Goal: Task Accomplishment & Management: Manage account settings

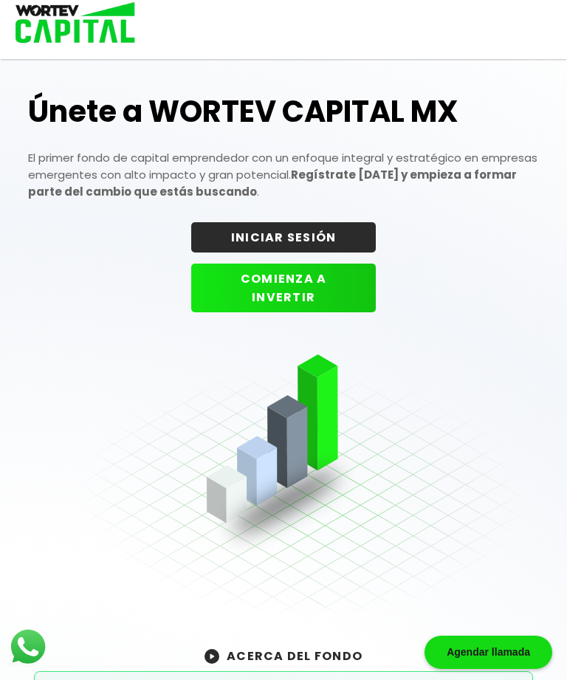
click at [308, 215] on div "Únete a WORTEV CAPITAL MX El primer fondo de capital emprendedor con un enfoque…" at bounding box center [283, 372] width 510 height 597
click at [300, 252] on button "INICIAR SESIÓN" at bounding box center [283, 237] width 184 height 30
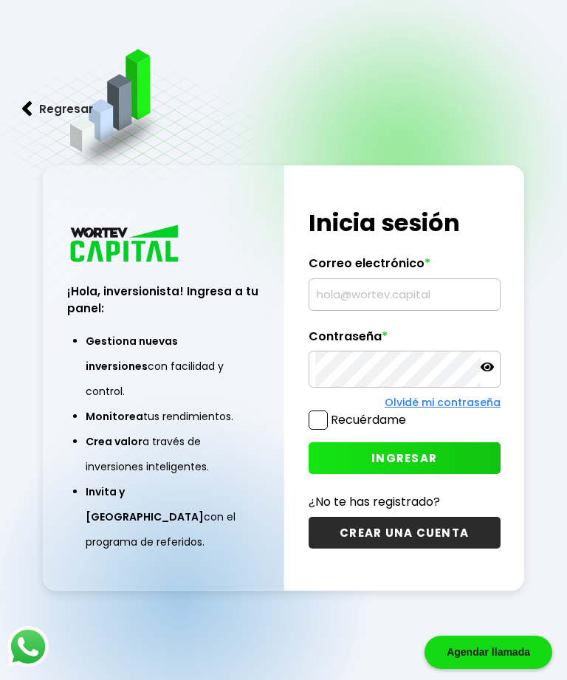
click at [363, 310] on input "text" at bounding box center [404, 294] width 179 height 31
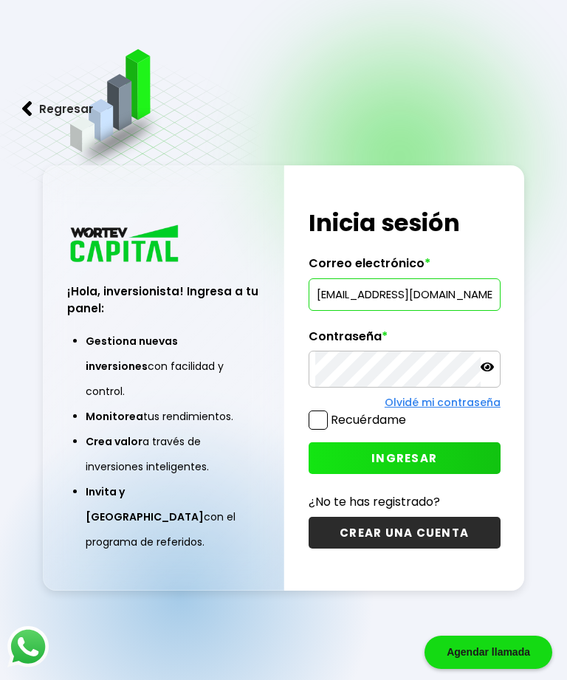
type input "[EMAIL_ADDRESS][DOMAIN_NAME]"
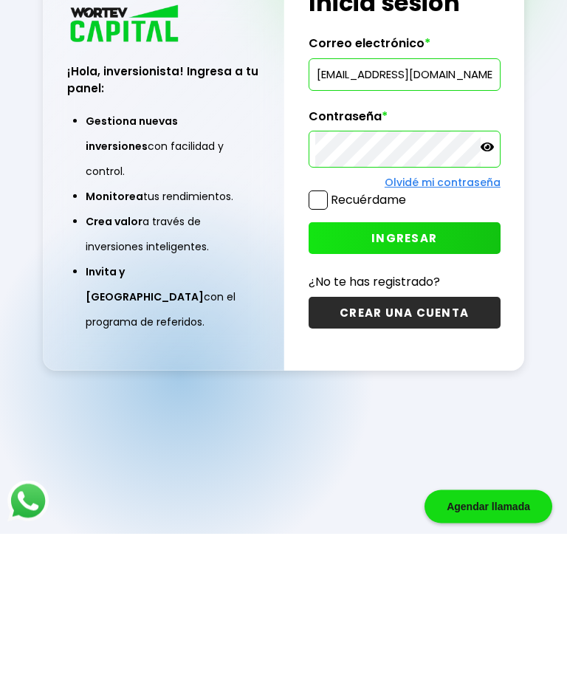
click at [422, 376] on span "INGRESAR" at bounding box center [404, 383] width 66 height 15
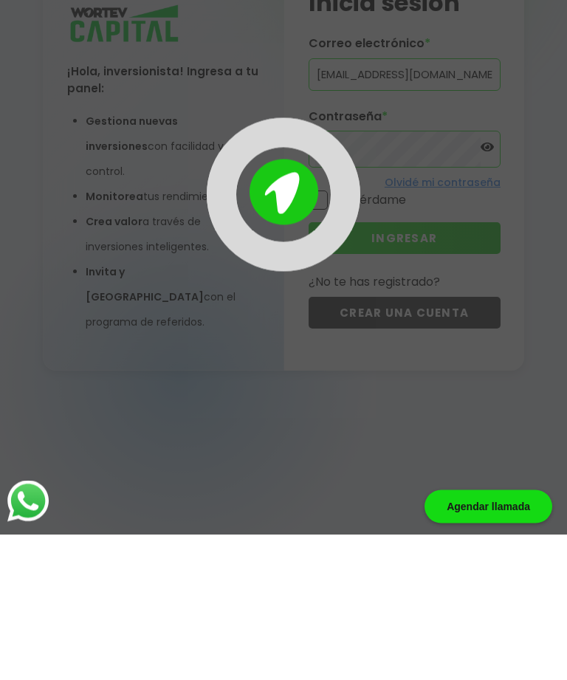
scroll to position [74, 0]
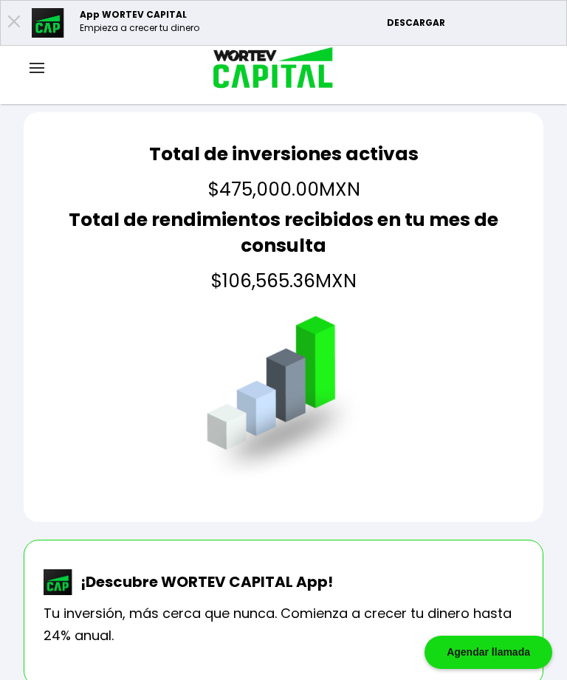
click at [41, 68] on img at bounding box center [37, 68] width 15 height 10
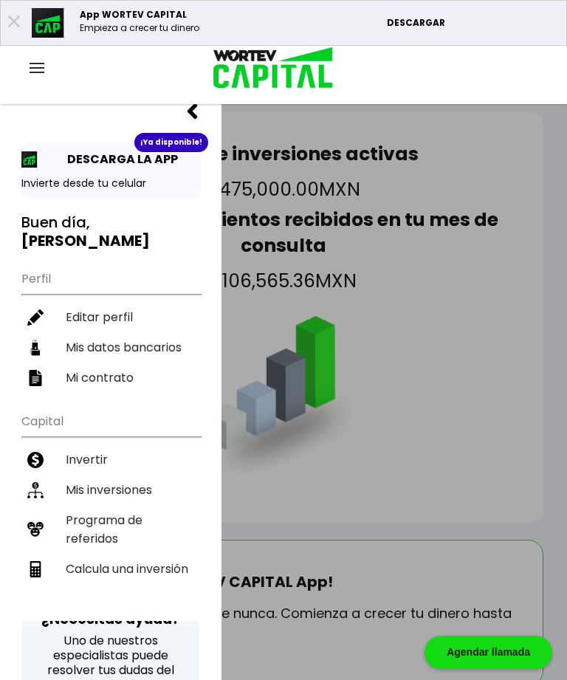
click at [142, 475] on li "Mis inversiones" at bounding box center [110, 490] width 179 height 30
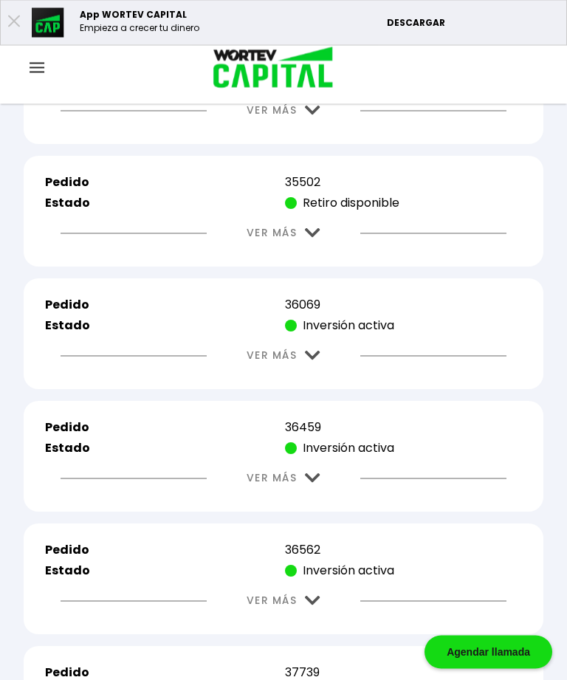
scroll to position [1571, 0]
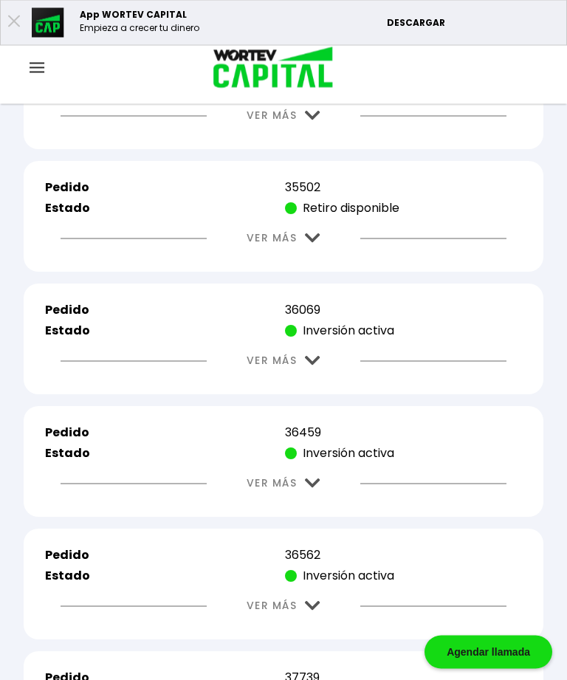
click at [313, 244] on img at bounding box center [312, 239] width 15 height 10
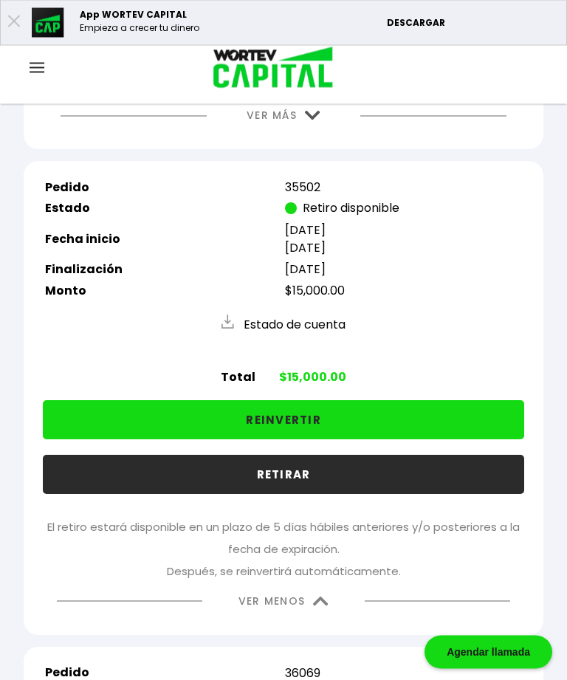
scroll to position [1572, 0]
click at [326, 606] on img at bounding box center [320, 601] width 15 height 10
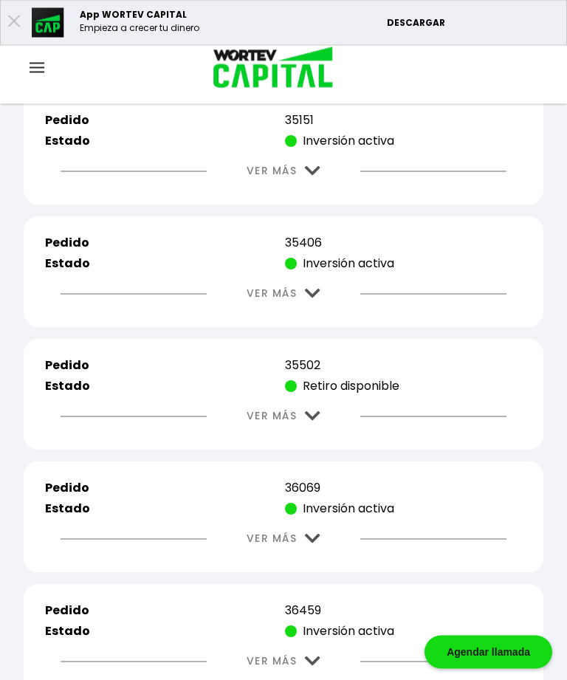
scroll to position [1401, 0]
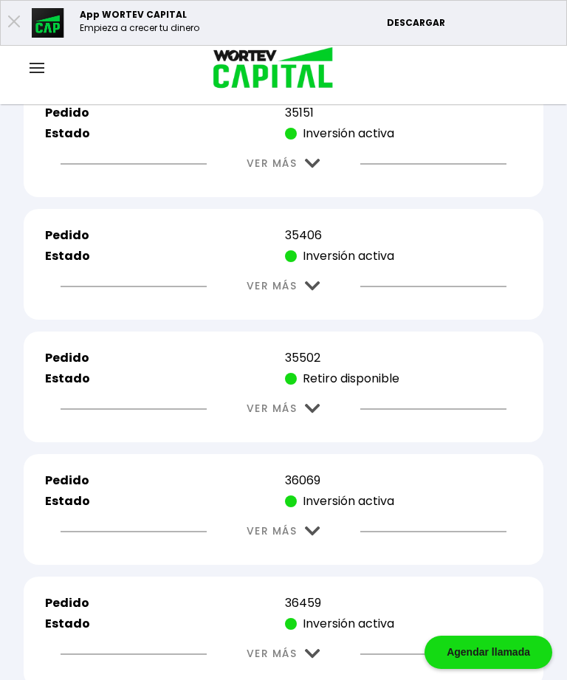
click at [314, 413] on img at bounding box center [312, 409] width 15 height 10
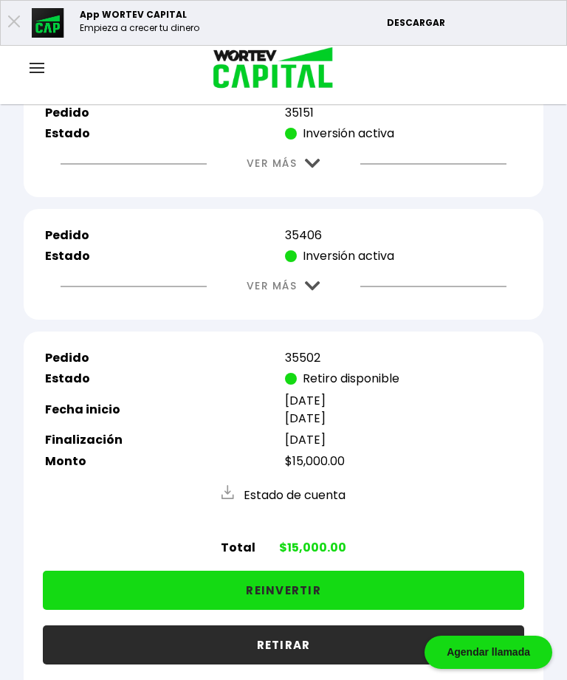
click at [339, 610] on button "REINVERTIR" at bounding box center [283, 589] width 481 height 39
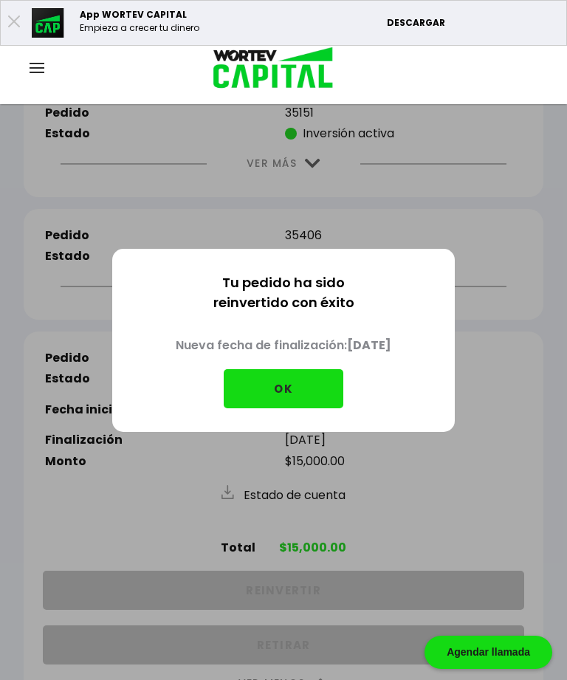
click at [293, 404] on button "OK" at bounding box center [284, 388] width 120 height 39
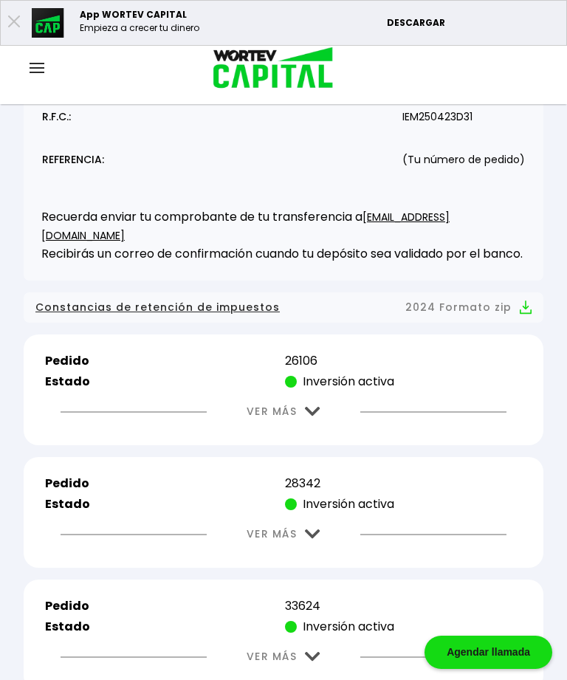
scroll to position [295, 0]
click at [311, 417] on img at bounding box center [312, 412] width 15 height 10
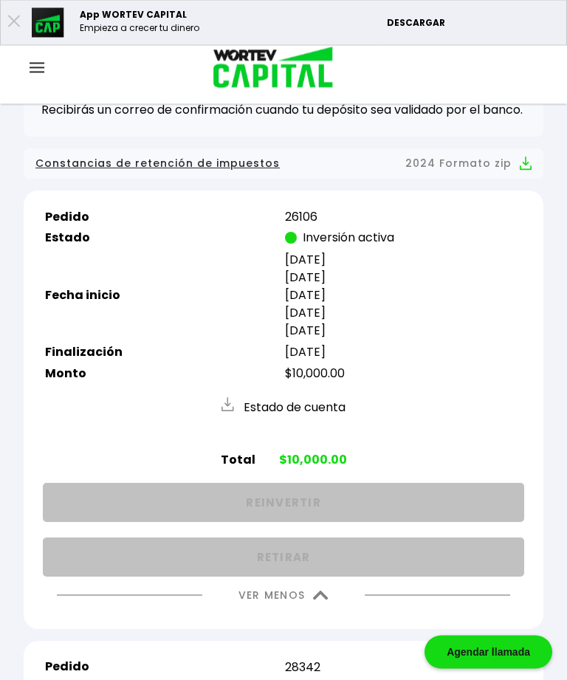
scroll to position [442, 0]
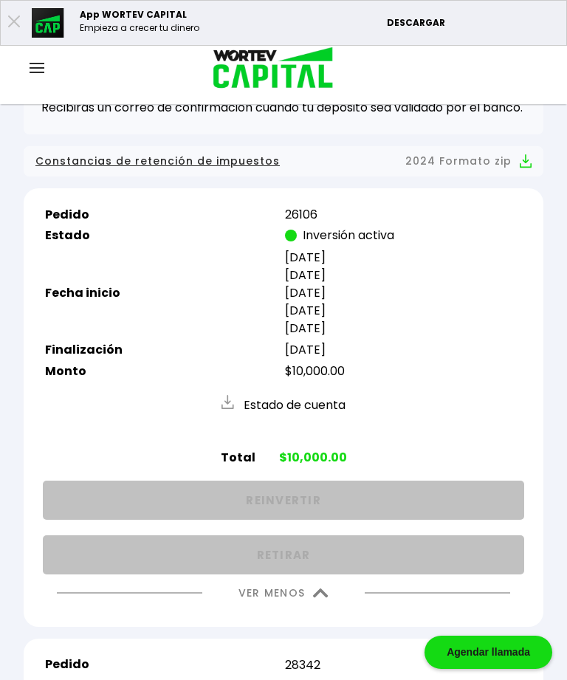
click at [326, 598] on img at bounding box center [320, 593] width 15 height 10
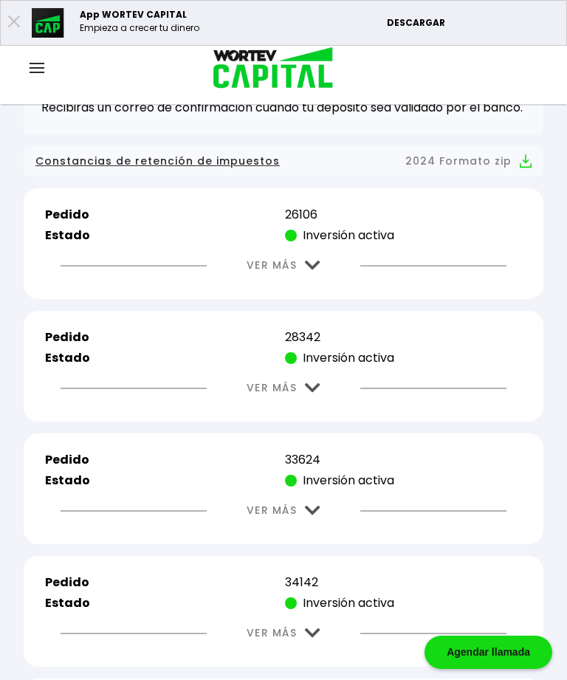
click at [317, 393] on img at bounding box center [312, 388] width 15 height 10
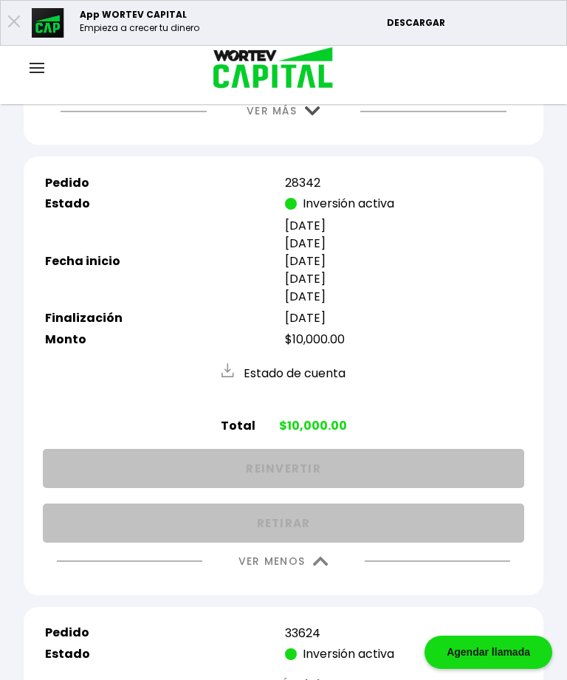
scroll to position [605, 0]
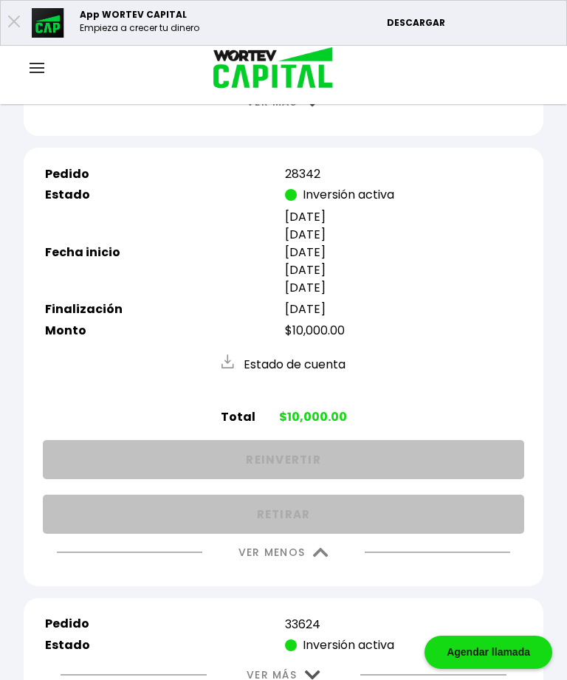
click at [320, 557] on img at bounding box center [320, 553] width 15 height 10
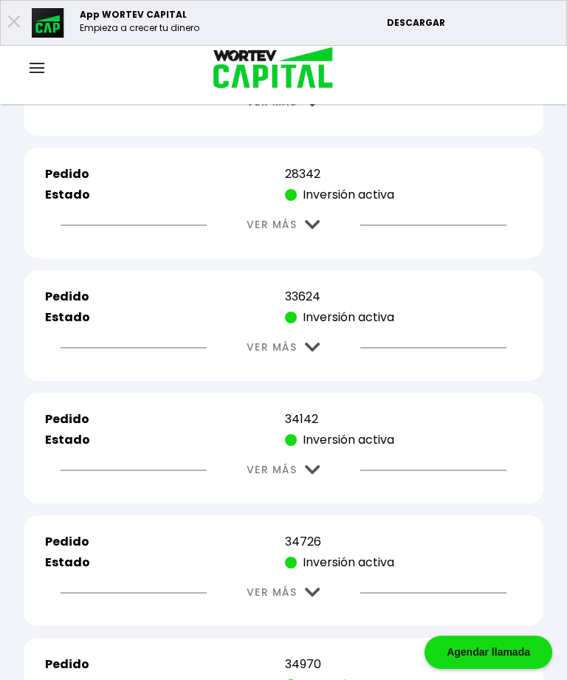
click at [314, 352] on img at bounding box center [312, 347] width 15 height 10
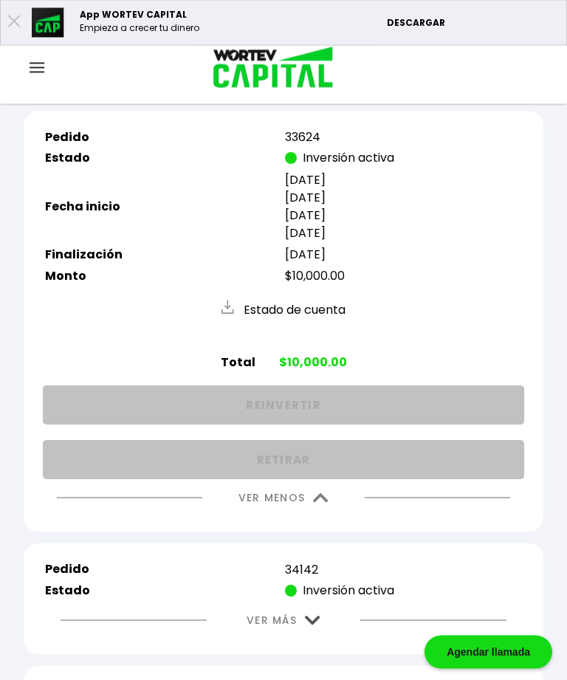
scroll to position [767, 0]
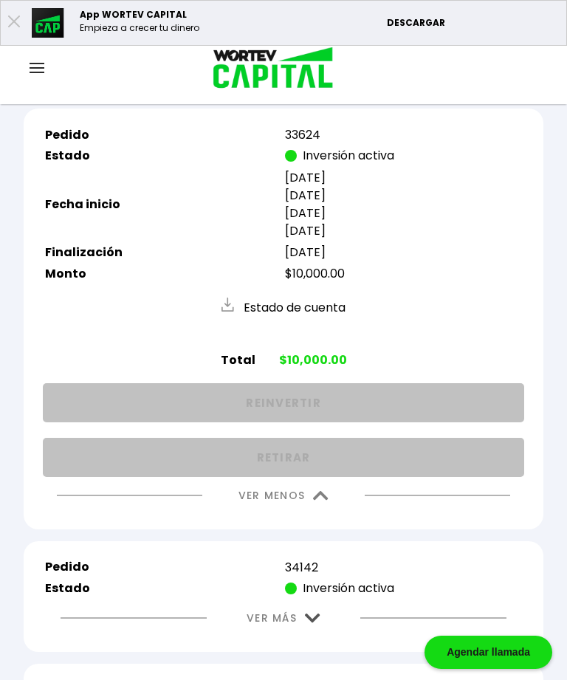
click at [317, 500] on img at bounding box center [320, 496] width 15 height 10
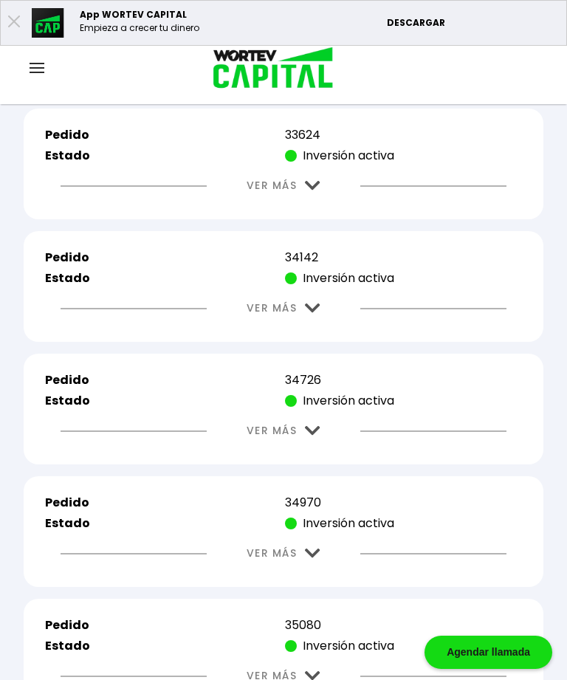
click at [312, 313] on img at bounding box center [312, 308] width 15 height 10
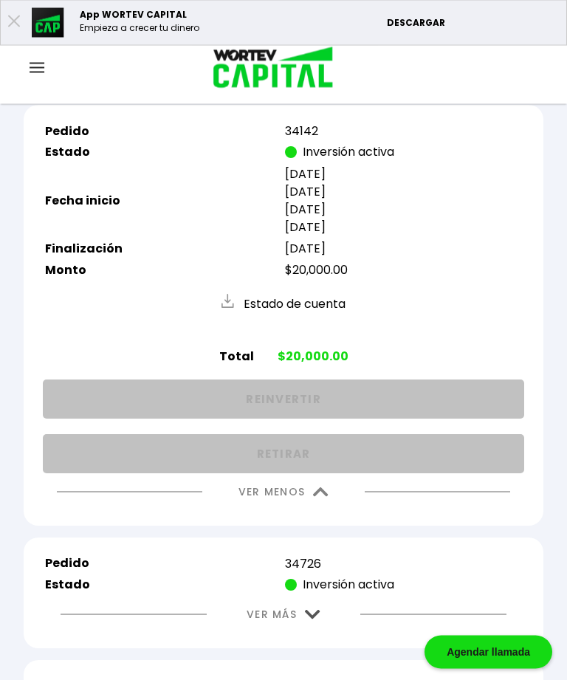
scroll to position [928, 0]
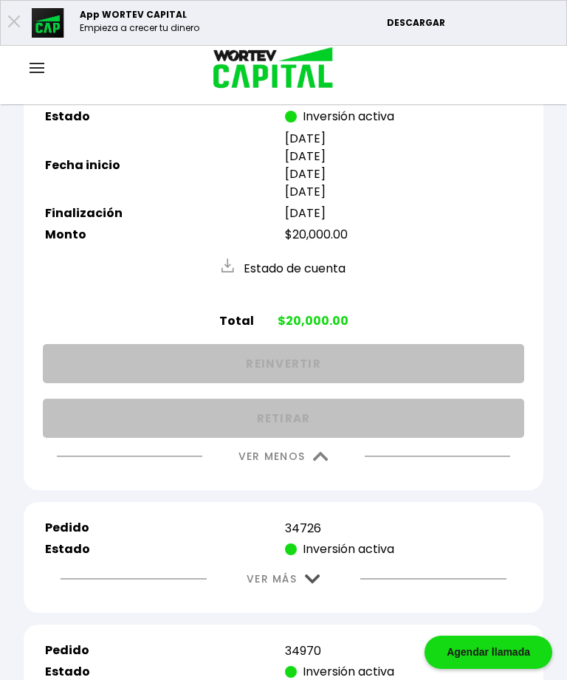
click at [322, 461] on img at bounding box center [320, 457] width 15 height 10
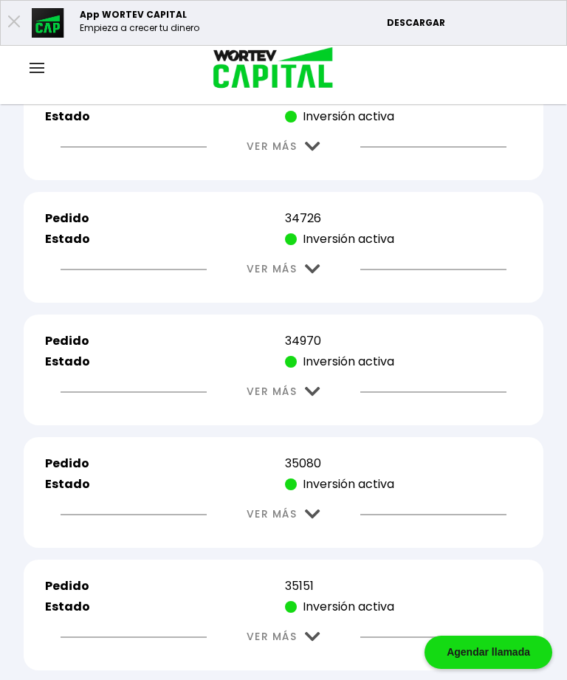
click at [315, 274] on img at bounding box center [312, 269] width 15 height 10
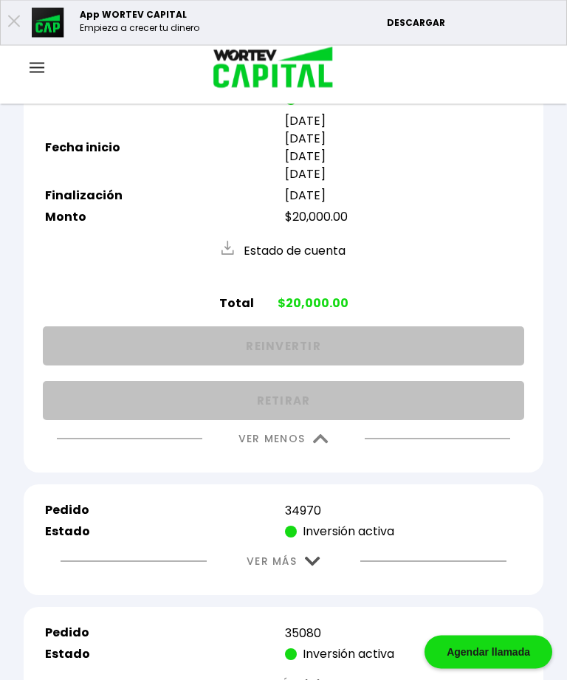
click at [324, 444] on img at bounding box center [320, 440] width 15 height 10
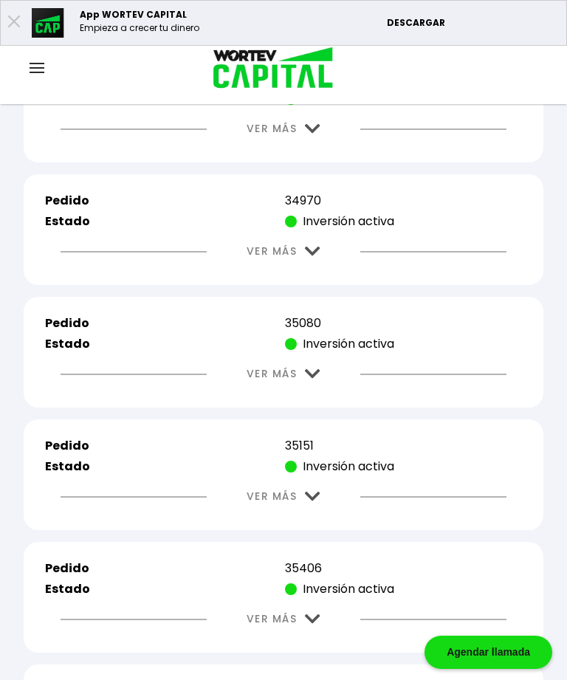
click at [310, 256] on img at bounding box center [312, 251] width 15 height 10
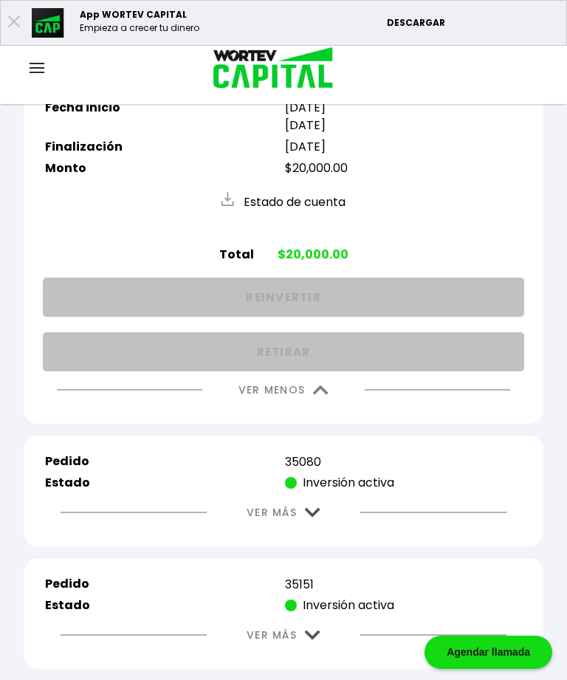
scroll to position [1224, 0]
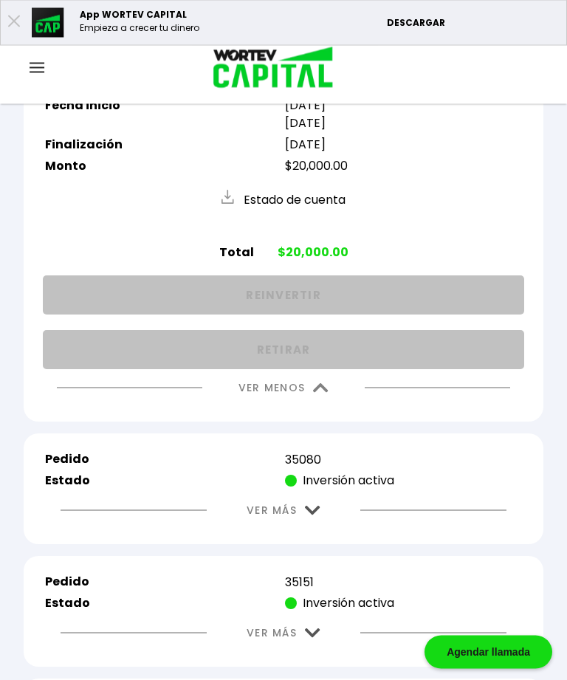
click at [320, 393] on img at bounding box center [320, 389] width 15 height 10
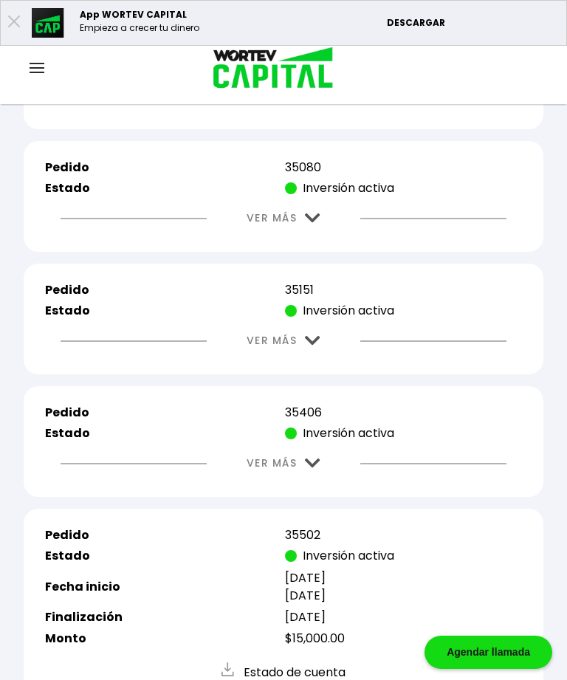
click at [310, 223] on img at bounding box center [312, 218] width 15 height 10
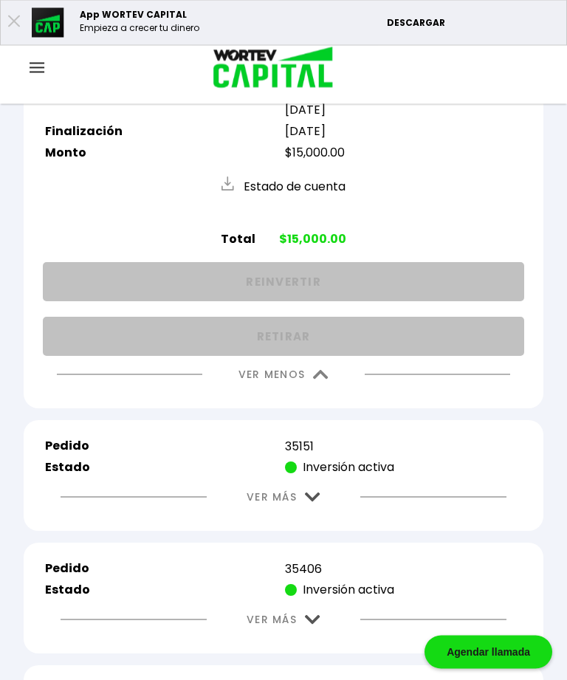
scroll to position [1376, 0]
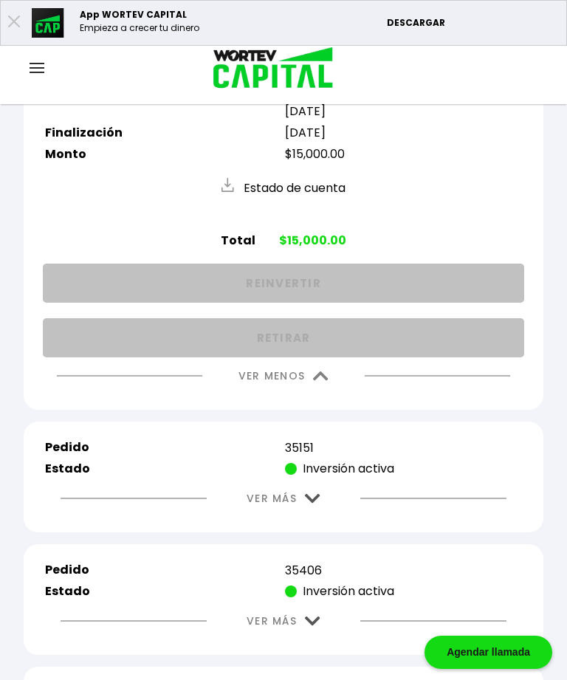
click at [315, 381] on img at bounding box center [320, 376] width 15 height 10
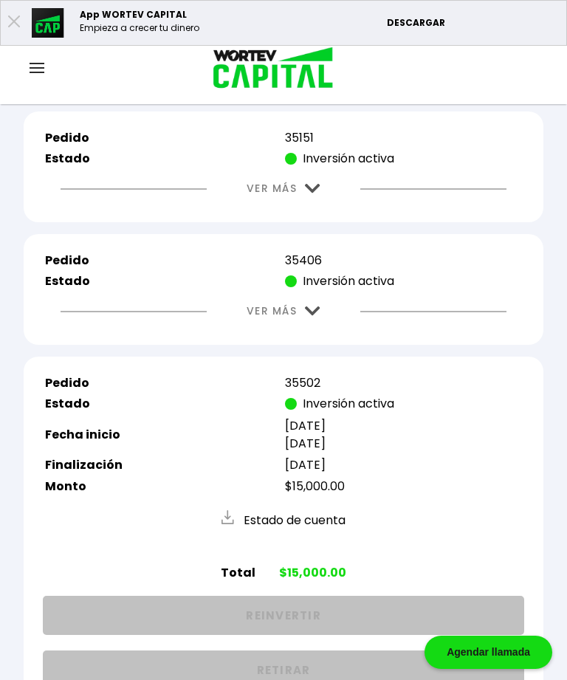
click at [314, 193] on img at bounding box center [312, 189] width 15 height 10
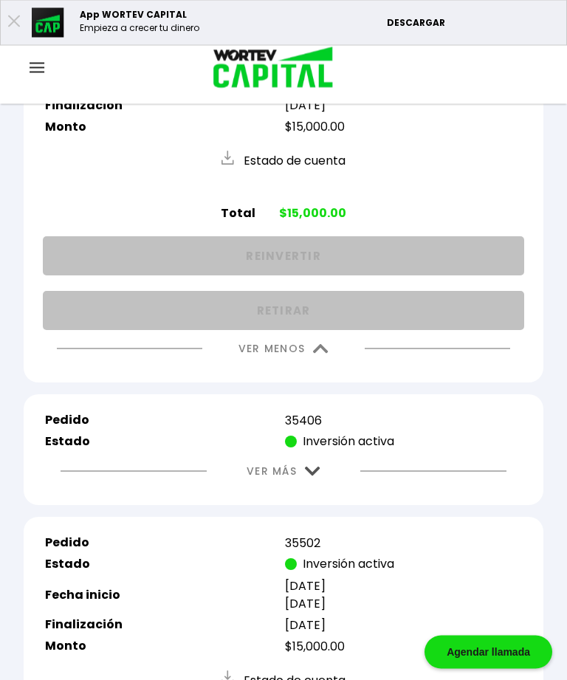
click at [317, 354] on img at bounding box center [320, 350] width 15 height 10
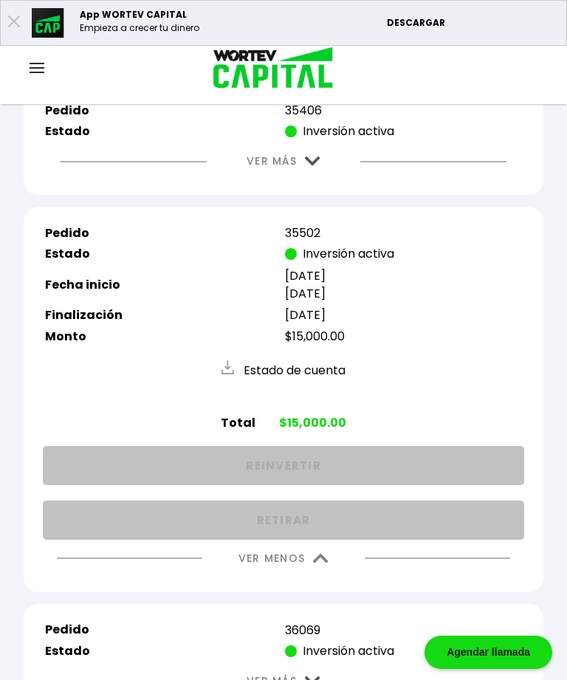
click at [315, 166] on img at bounding box center [312, 161] width 15 height 10
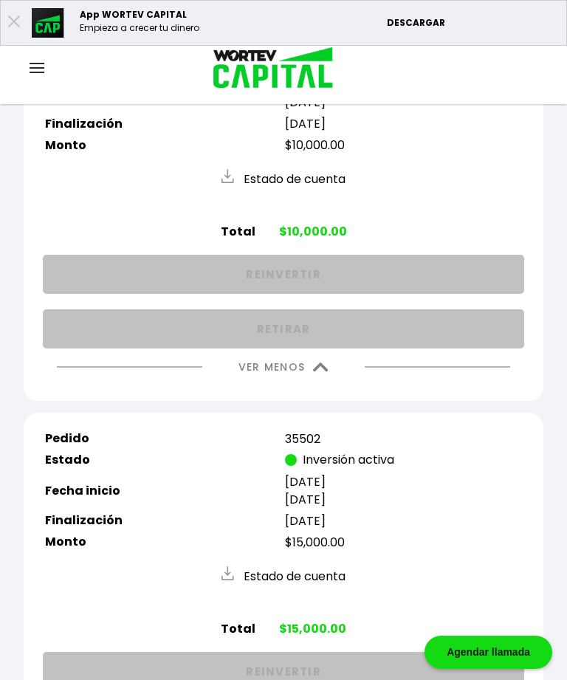
scroll to position [1633, 0]
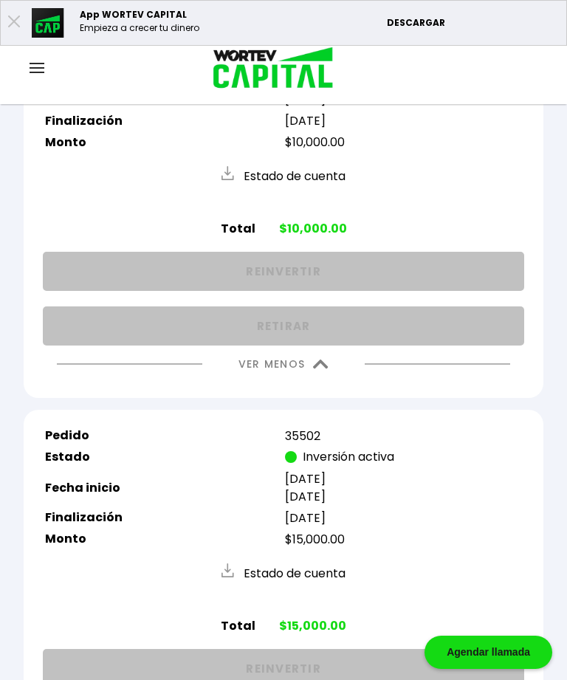
click at [315, 369] on img at bounding box center [320, 364] width 15 height 10
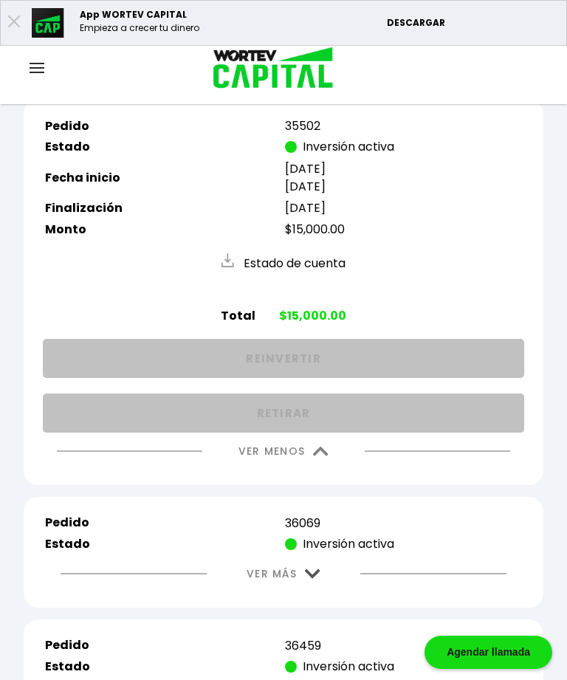
click at [326, 456] on img at bounding box center [320, 451] width 15 height 10
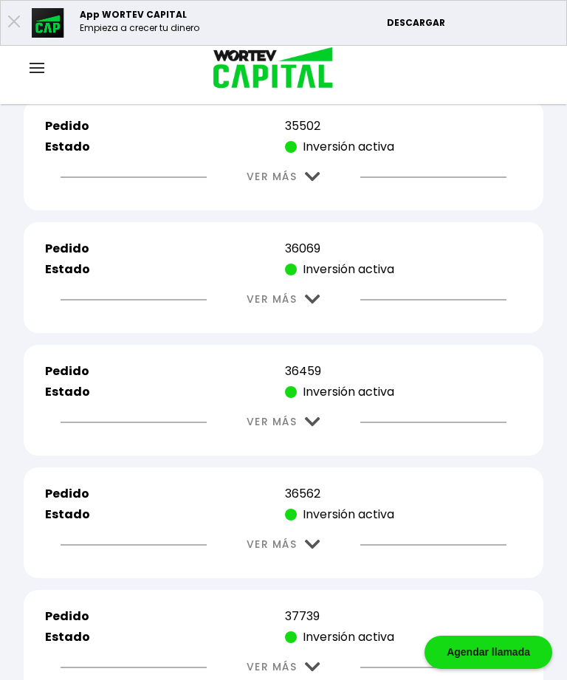
click at [317, 304] on img at bounding box center [312, 299] width 15 height 10
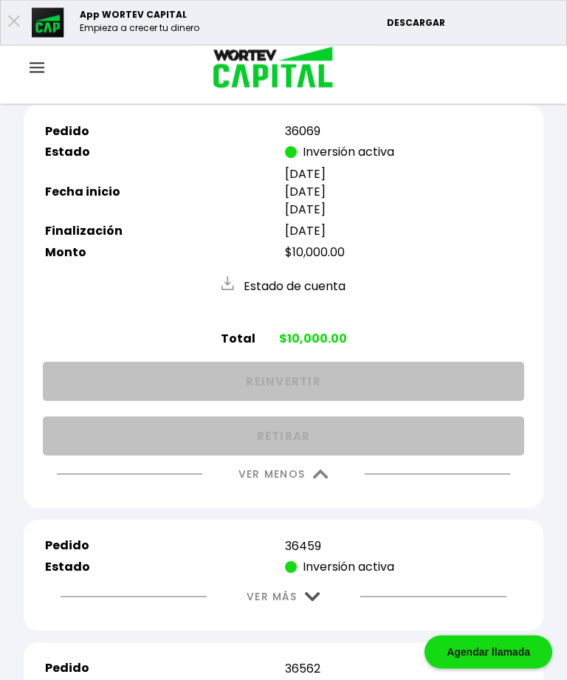
scroll to position [1752, 0]
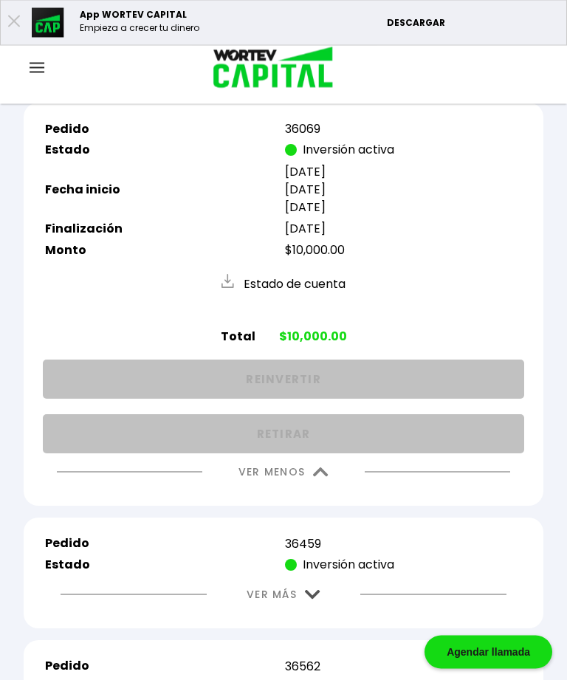
click at [315, 477] on img at bounding box center [320, 473] width 15 height 10
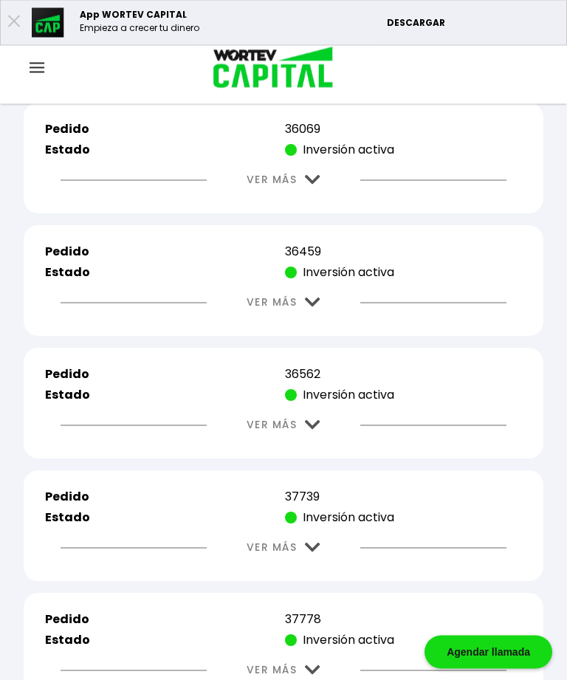
scroll to position [1753, 0]
click at [316, 307] on img at bounding box center [312, 302] width 15 height 10
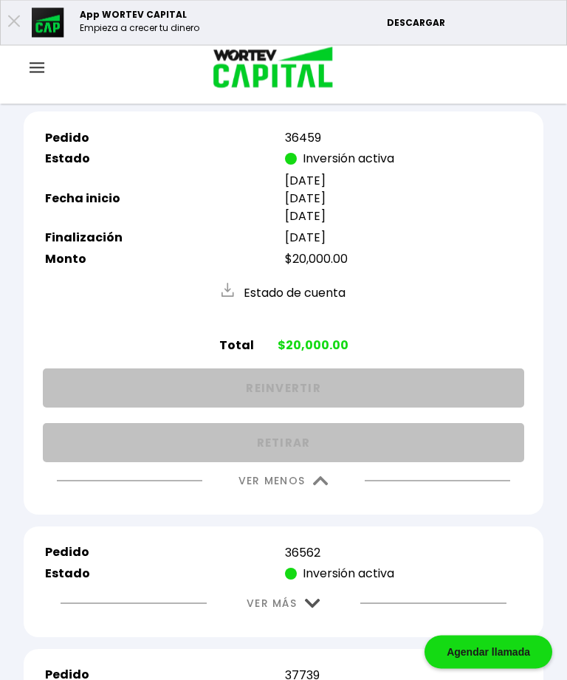
scroll to position [1866, 0]
click at [323, 486] on img at bounding box center [320, 481] width 15 height 10
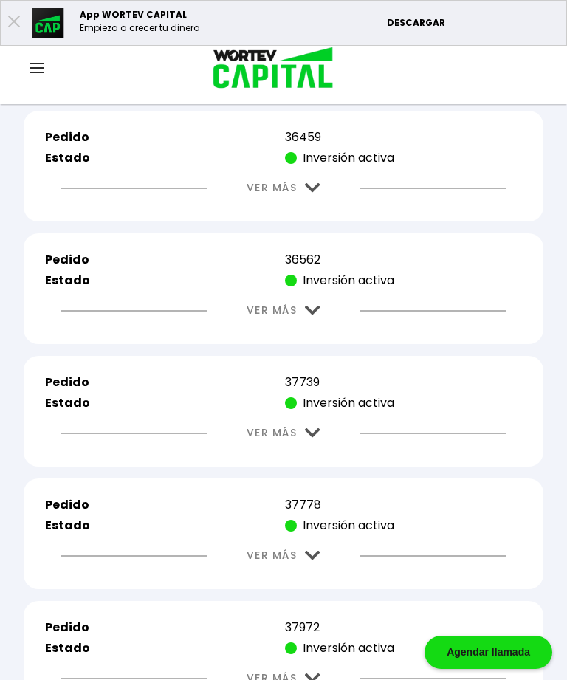
click at [314, 315] on img at bounding box center [312, 311] width 15 height 10
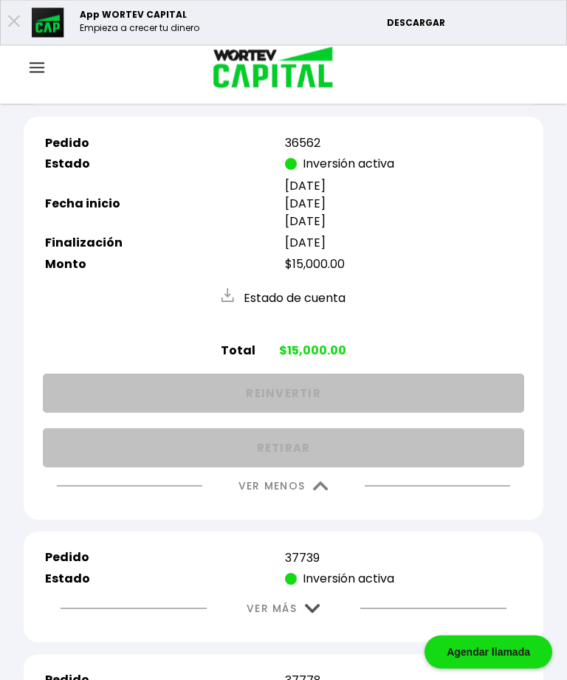
scroll to position [1997, 0]
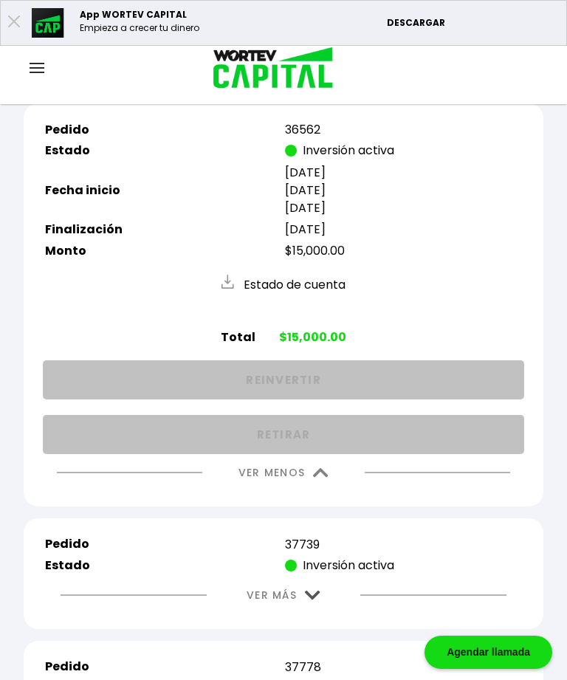
click at [328, 477] on img at bounding box center [320, 473] width 15 height 10
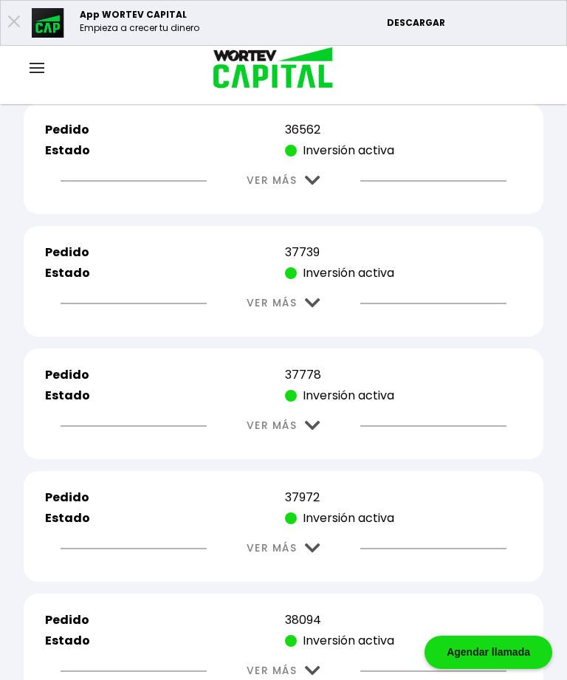
click at [319, 308] on img at bounding box center [312, 303] width 15 height 10
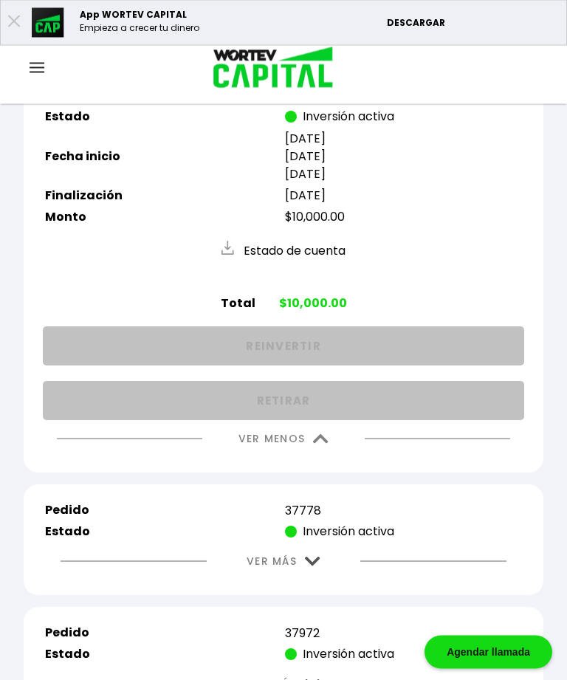
click at [321, 444] on img at bounding box center [320, 440] width 15 height 10
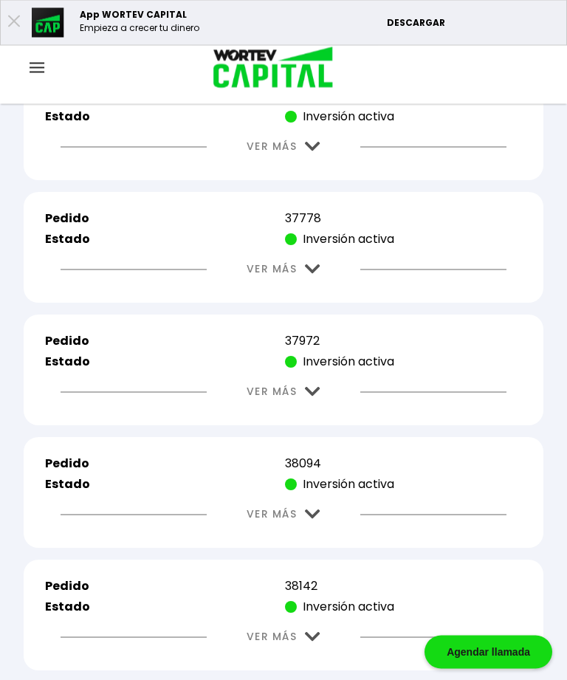
scroll to position [2153, 0]
click at [318, 274] on img at bounding box center [312, 269] width 15 height 10
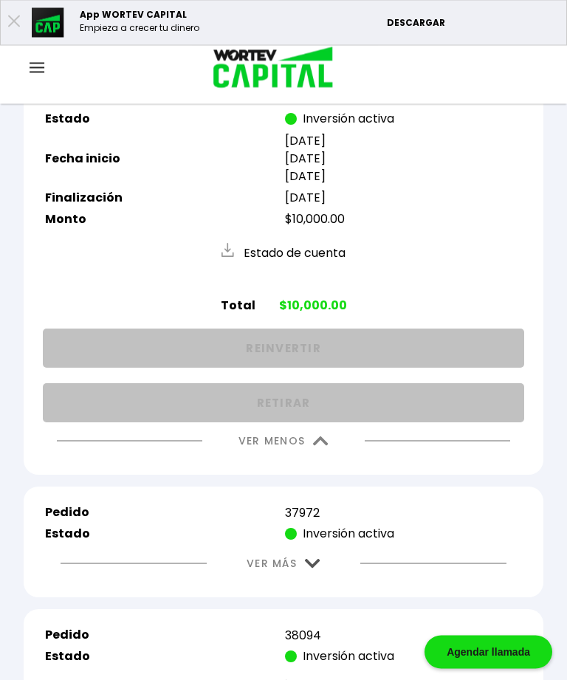
scroll to position [2274, 0]
click at [322, 446] on img at bounding box center [320, 441] width 15 height 10
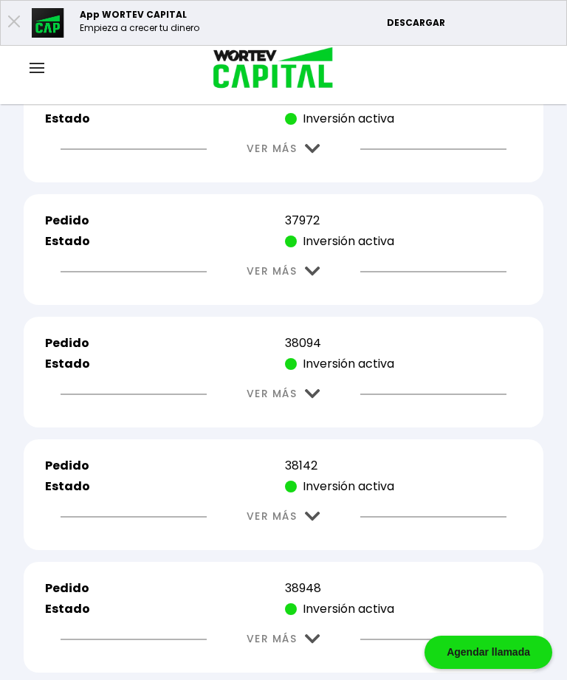
click at [318, 290] on button "VER MÁS" at bounding box center [283, 271] width 118 height 38
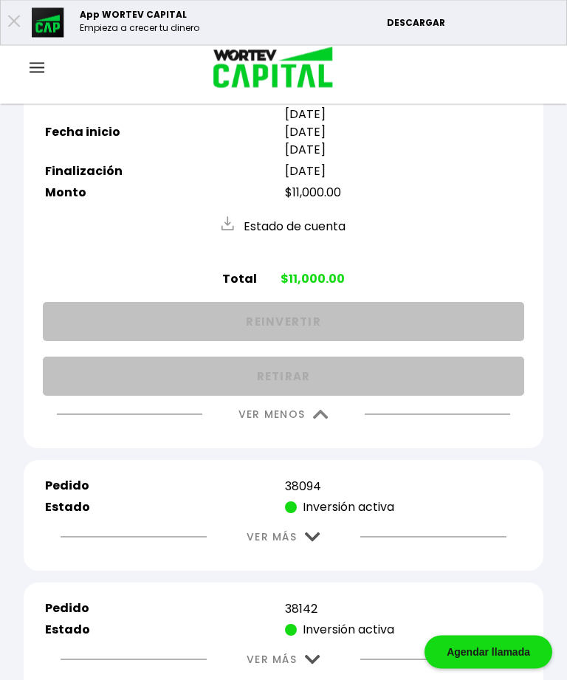
click at [322, 420] on img at bounding box center [320, 415] width 15 height 10
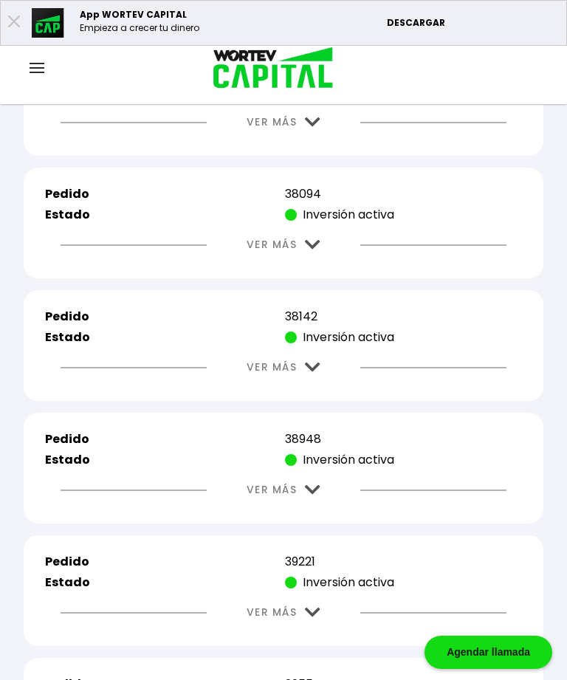
click at [315, 263] on button "VER MÁS" at bounding box center [283, 245] width 118 height 38
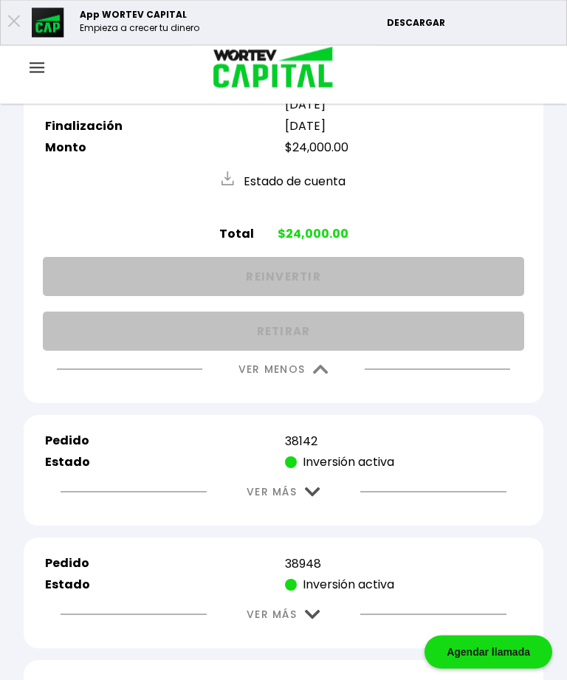
scroll to position [2571, 0]
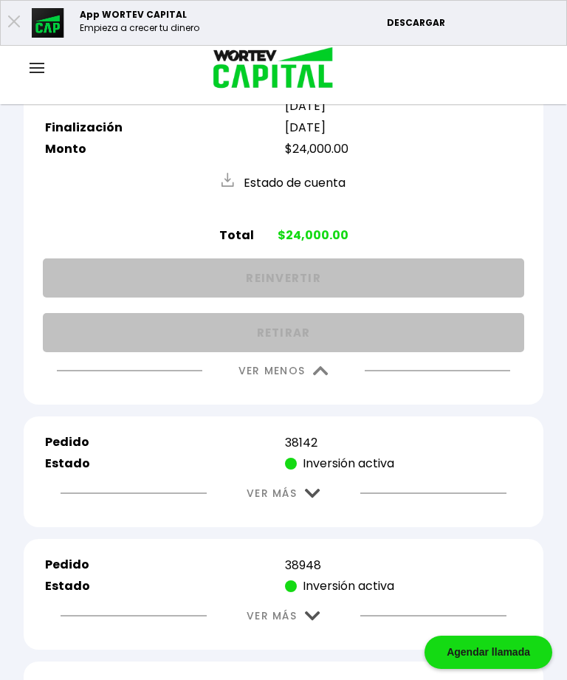
click at [319, 390] on button "VER MENOS" at bounding box center [283, 371] width 134 height 38
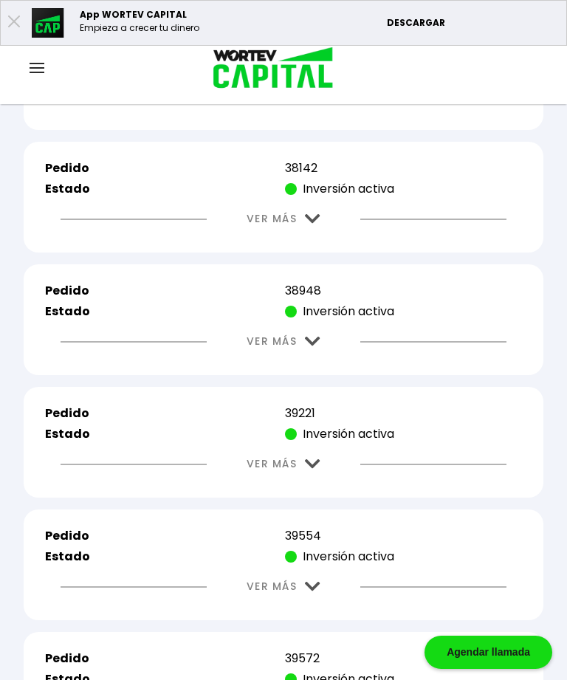
click at [308, 224] on img at bounding box center [312, 219] width 15 height 10
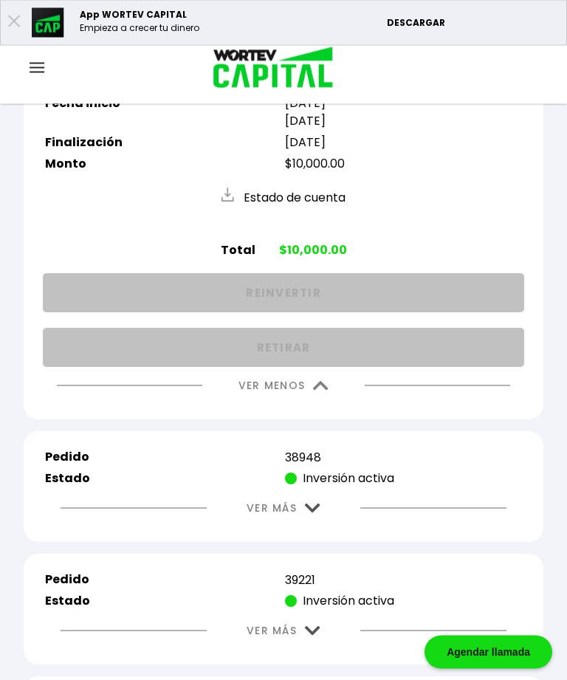
scroll to position [2695, 0]
click at [328, 392] on img at bounding box center [320, 387] width 15 height 10
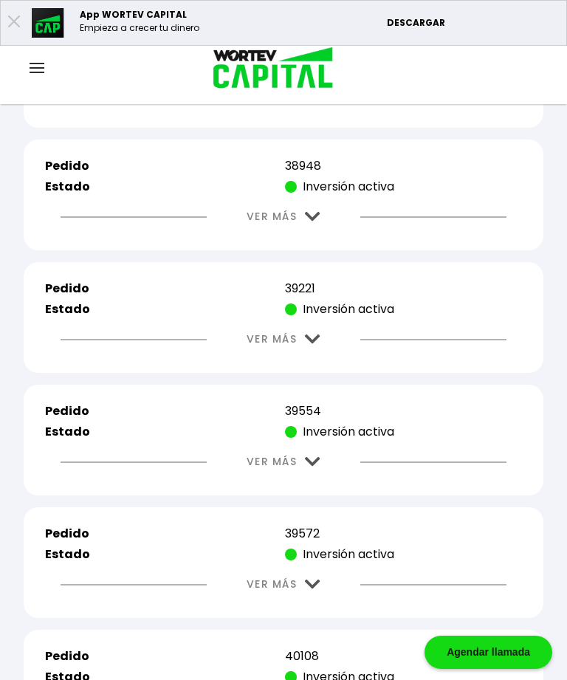
click at [308, 221] on img at bounding box center [312, 217] width 15 height 10
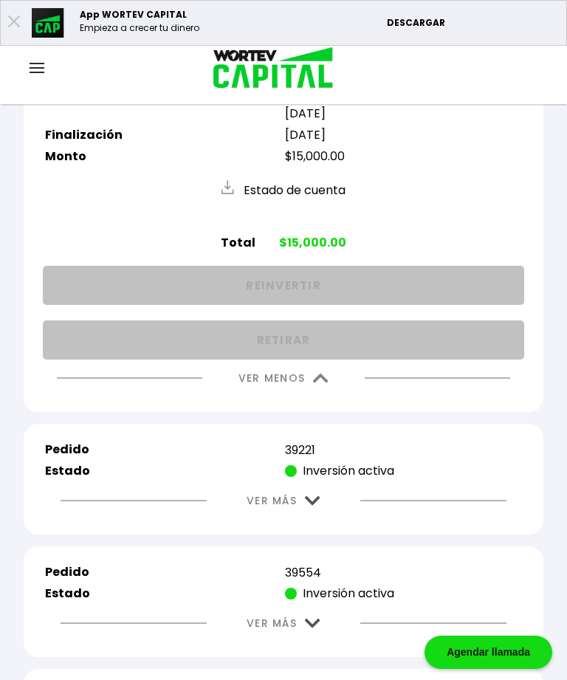
scroll to position [2842, 0]
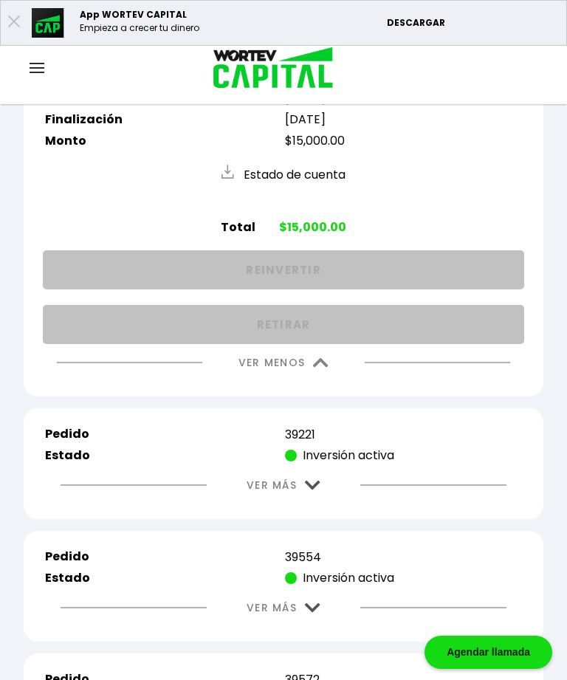
click at [328, 368] on img at bounding box center [320, 363] width 15 height 10
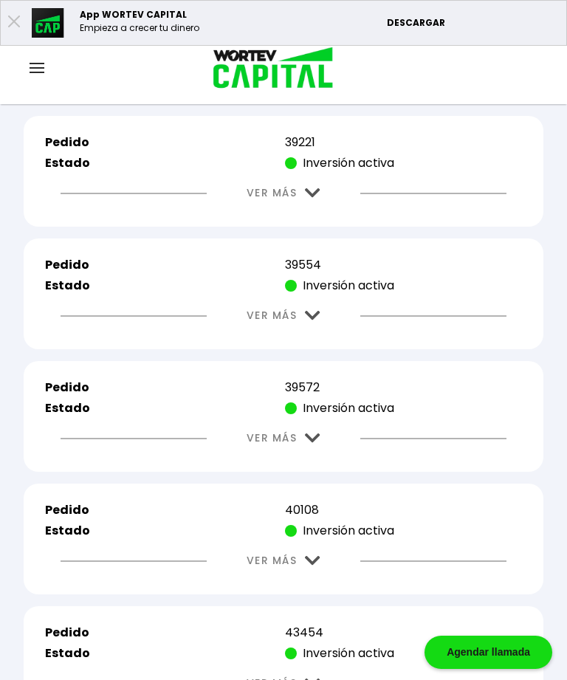
click at [310, 198] on img at bounding box center [312, 193] width 15 height 10
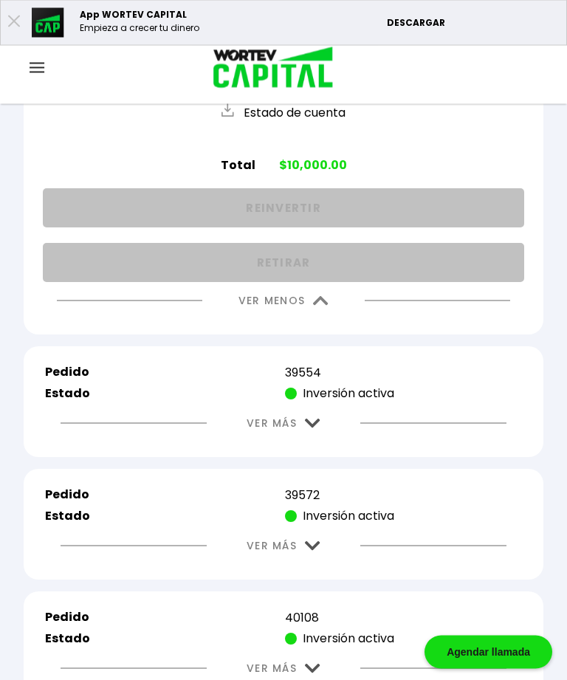
click at [315, 320] on button "VER MENOS" at bounding box center [283, 302] width 134 height 38
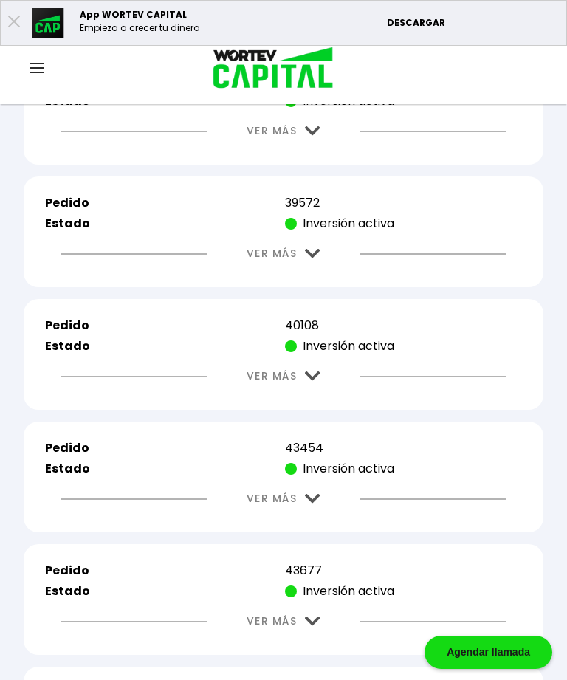
click at [315, 136] on img at bounding box center [312, 131] width 15 height 10
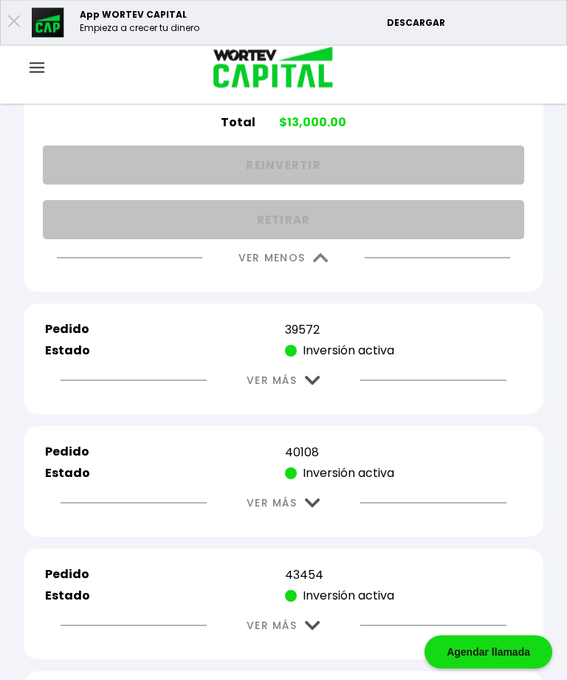
click at [321, 263] on img at bounding box center [320, 259] width 15 height 10
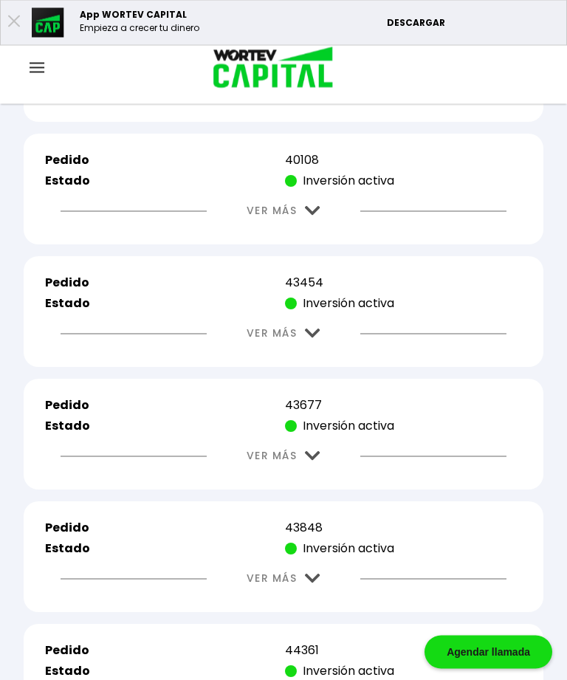
scroll to position [3192, 0]
click at [311, 107] on button "VER MÁS" at bounding box center [283, 88] width 118 height 38
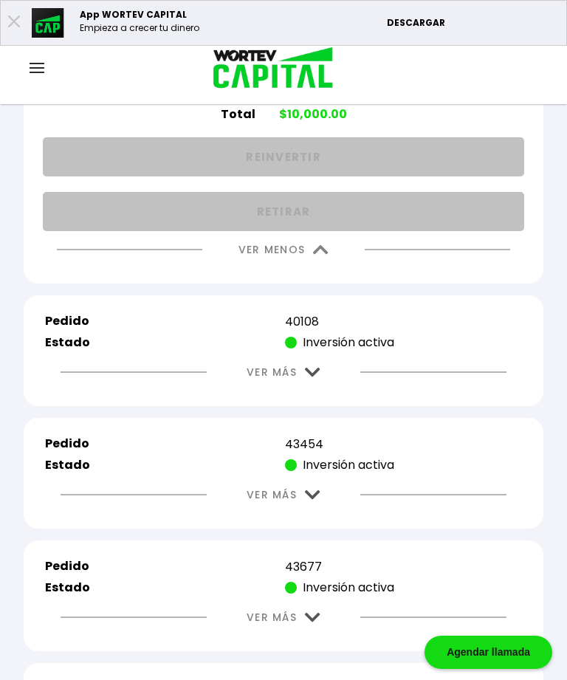
scroll to position [3320, 0]
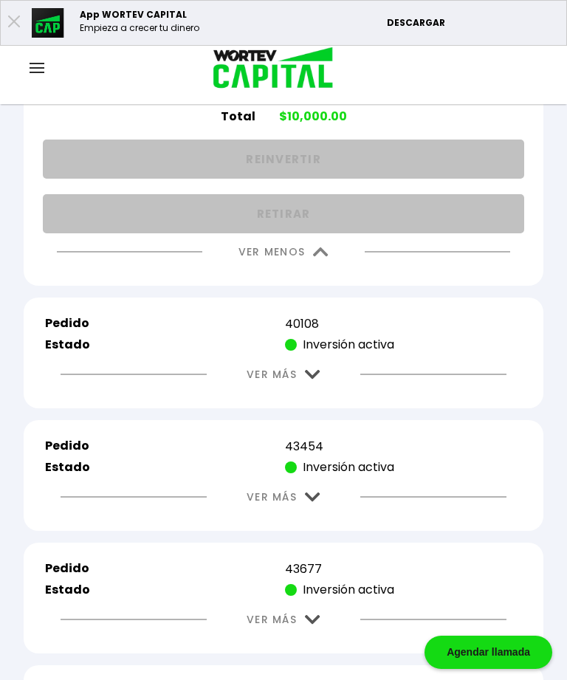
click at [319, 257] on img at bounding box center [320, 252] width 15 height 10
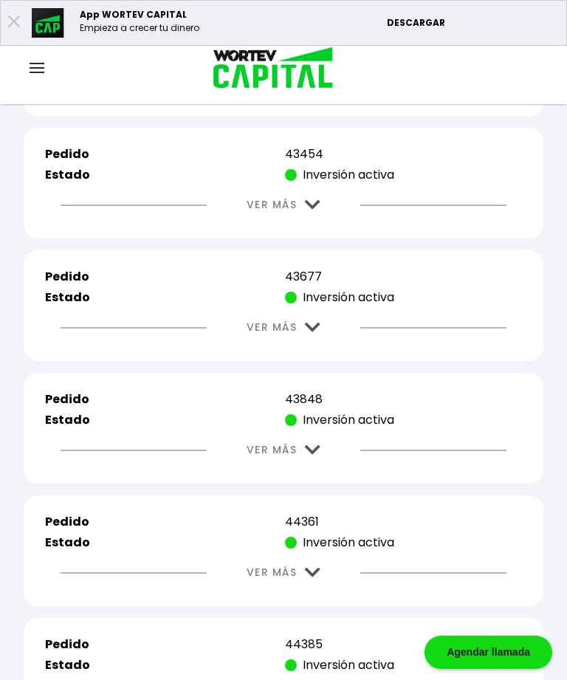
click at [320, 87] on img at bounding box center [312, 82] width 15 height 10
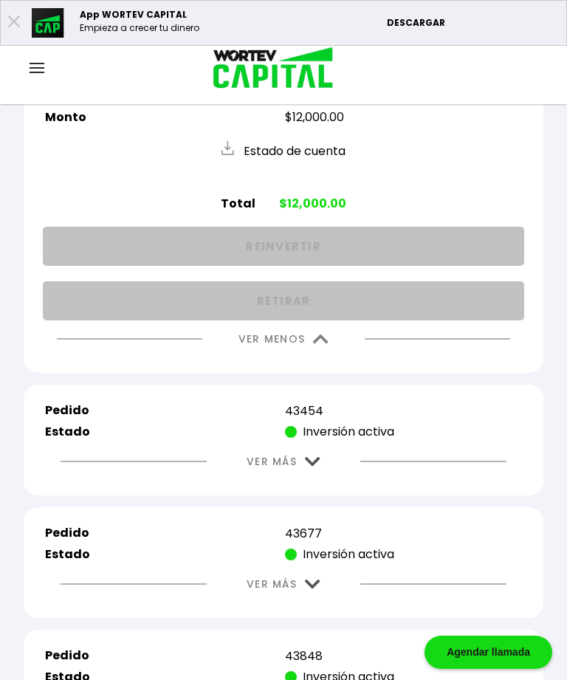
click at [318, 358] on button "VER MENOS" at bounding box center [283, 339] width 134 height 38
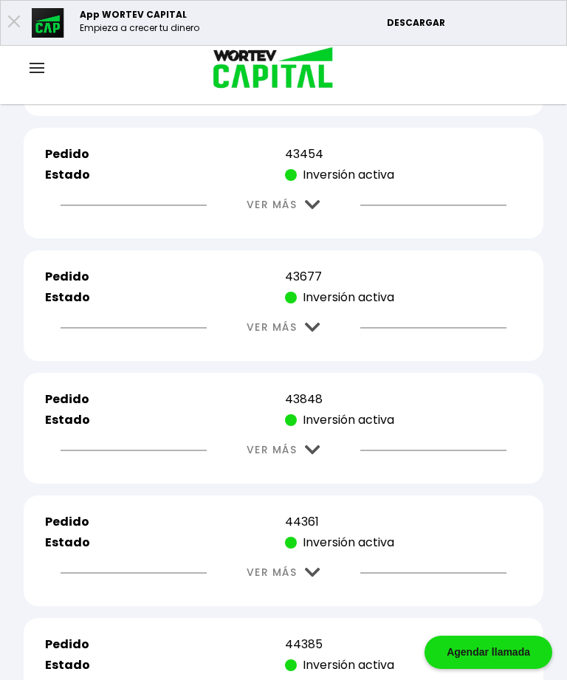
click at [319, 210] on img at bounding box center [312, 205] width 15 height 10
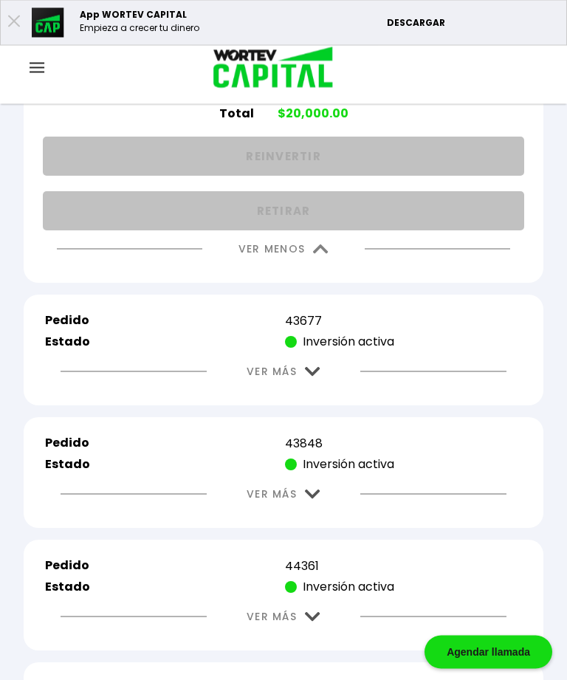
scroll to position [3530, 0]
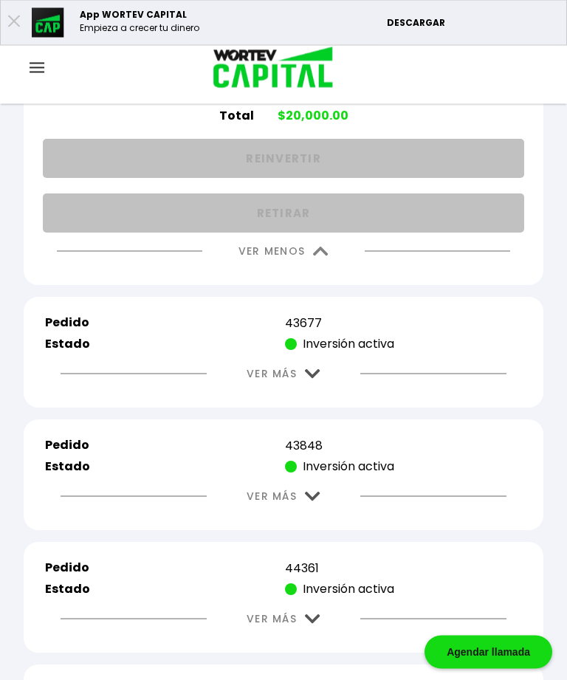
click at [319, 257] on img at bounding box center [320, 252] width 15 height 10
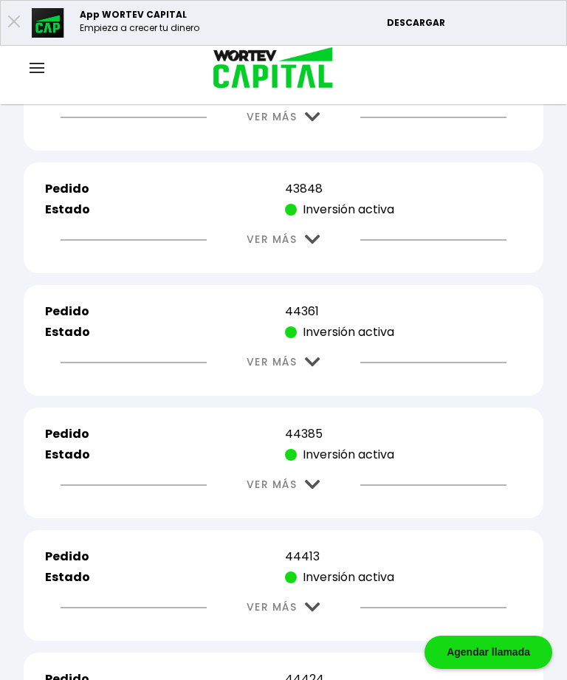
click at [320, 122] on img at bounding box center [312, 117] width 15 height 10
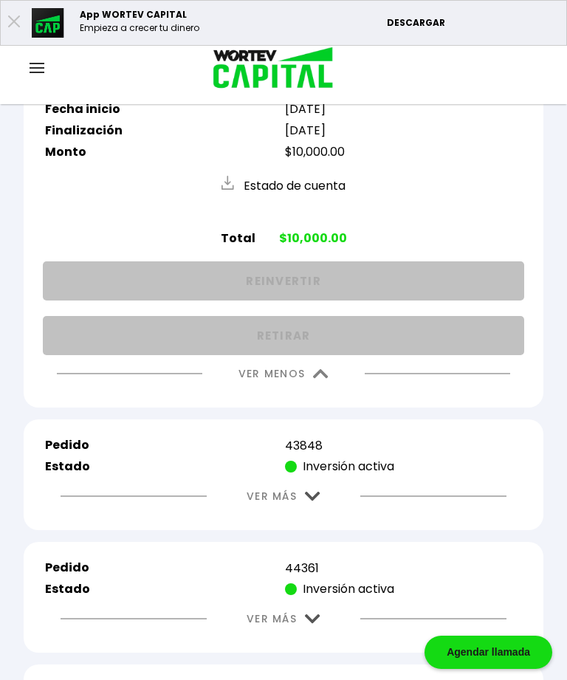
click at [324, 379] on img at bounding box center [320, 374] width 15 height 10
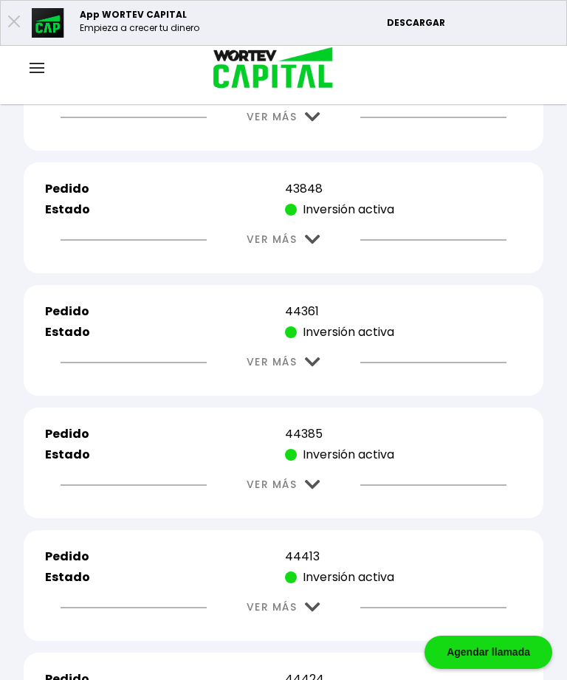
click at [318, 244] on img at bounding box center [312, 240] width 15 height 10
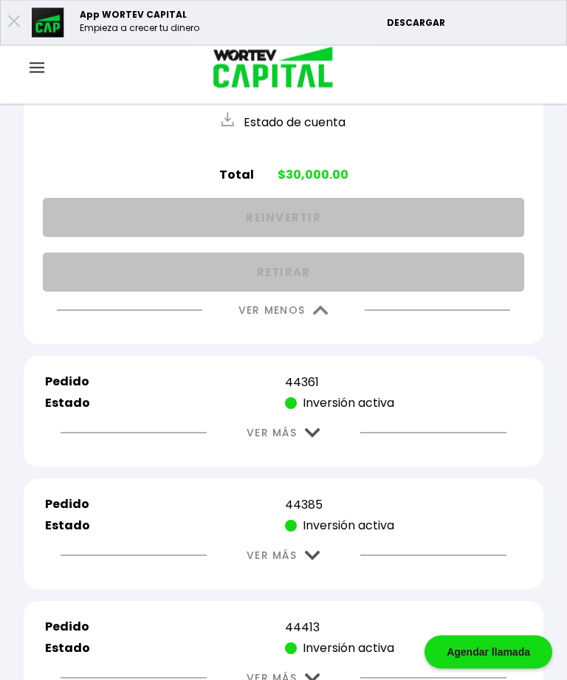
scroll to position [3716, 0]
click at [317, 315] on img at bounding box center [320, 311] width 15 height 10
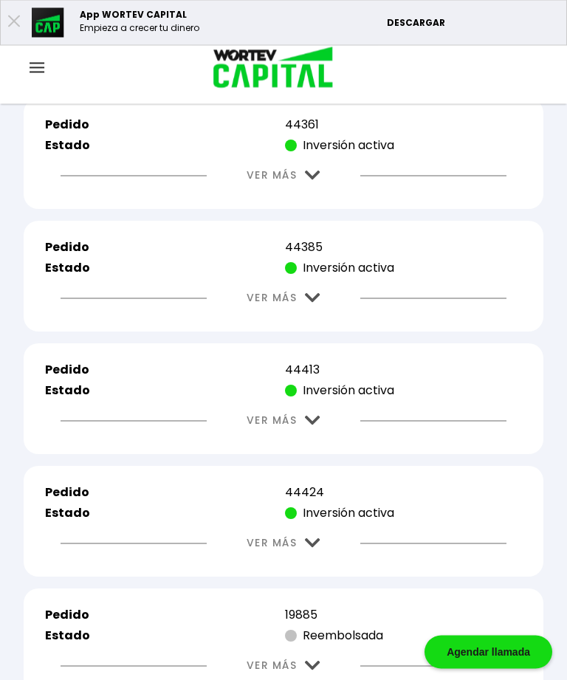
scroll to position [3717, 0]
click at [319, 180] on img at bounding box center [312, 175] width 15 height 10
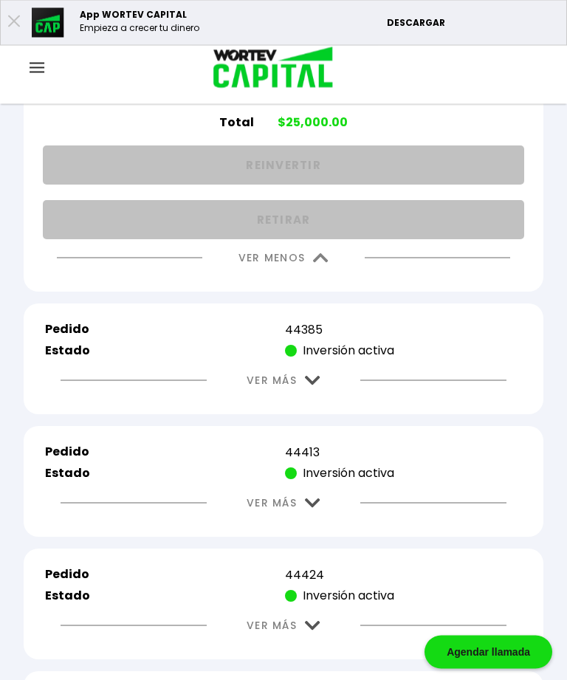
click at [320, 263] on img at bounding box center [320, 259] width 15 height 10
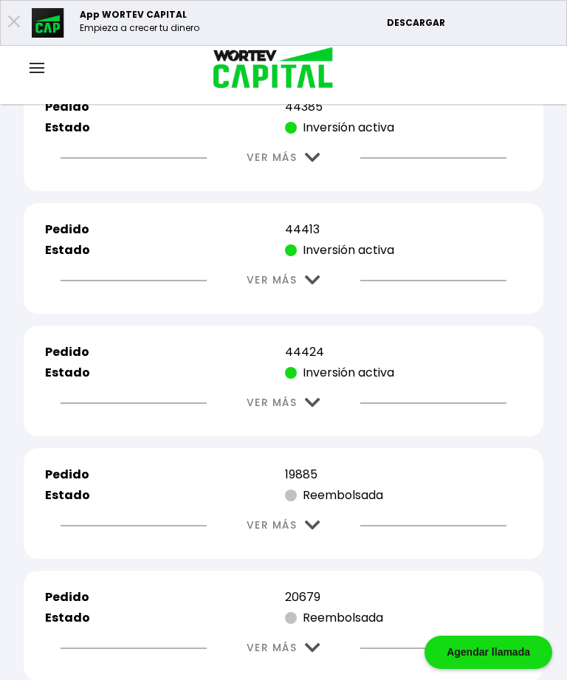
click at [320, 162] on img at bounding box center [312, 158] width 15 height 10
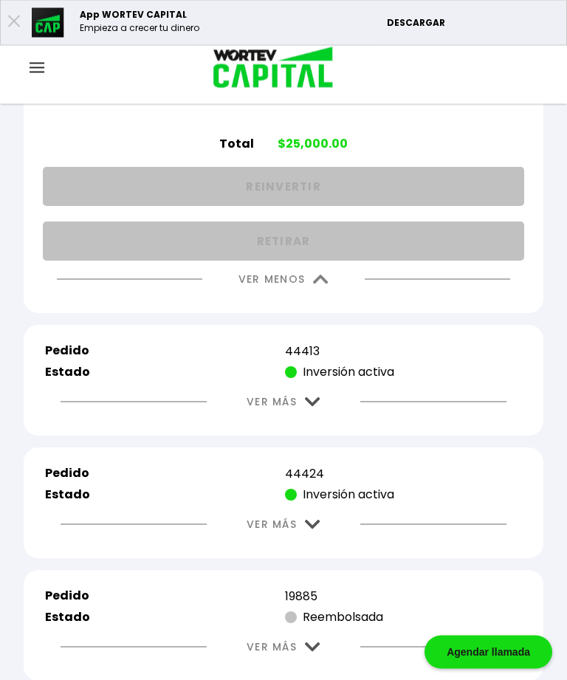
scroll to position [3963, 0]
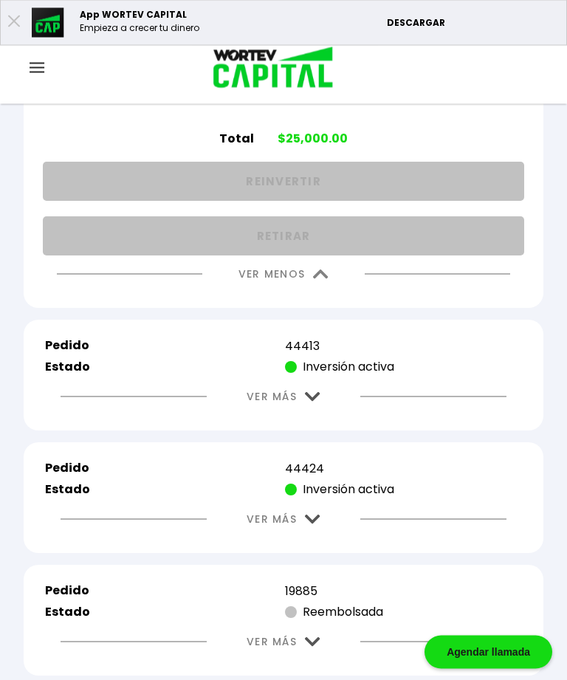
click at [320, 280] on img at bounding box center [320, 275] width 15 height 10
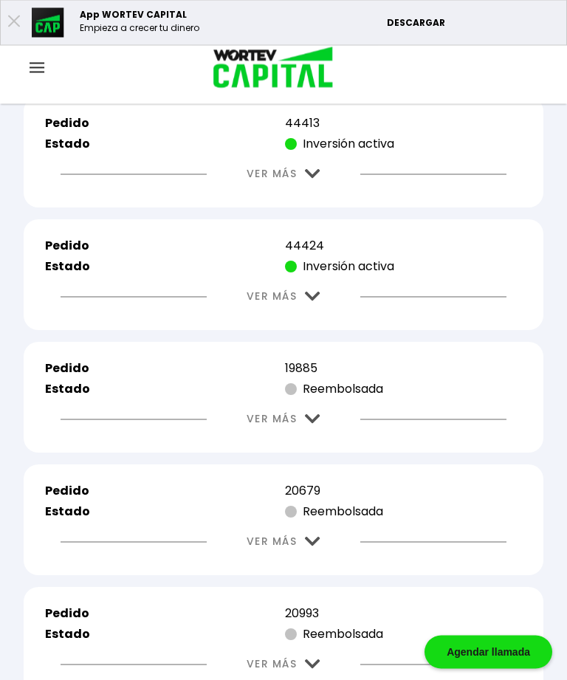
scroll to position [3964, 0]
click at [319, 179] on img at bounding box center [312, 174] width 15 height 10
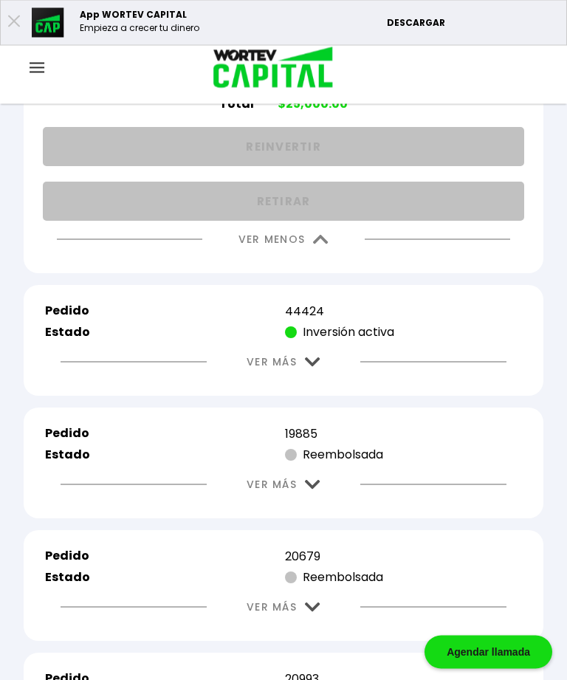
scroll to position [4122, 0]
click at [319, 244] on img at bounding box center [320, 239] width 15 height 10
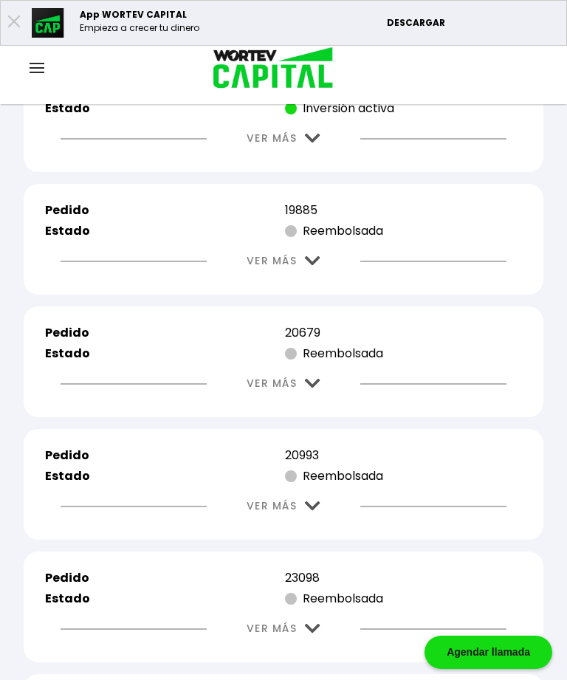
click at [306, 143] on img at bounding box center [312, 139] width 15 height 10
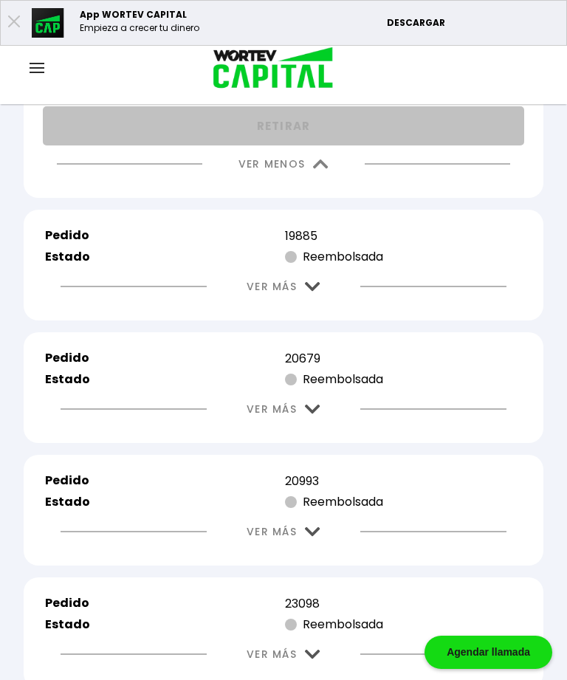
scroll to position [4321, 0]
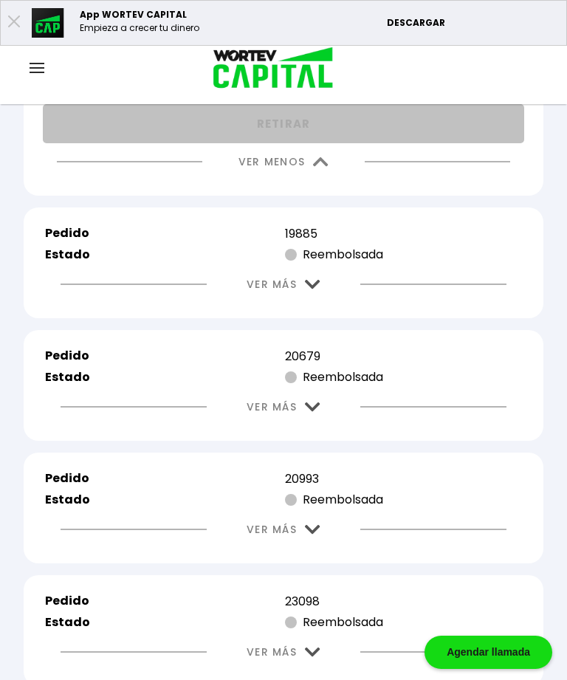
click at [315, 167] on img at bounding box center [320, 162] width 15 height 10
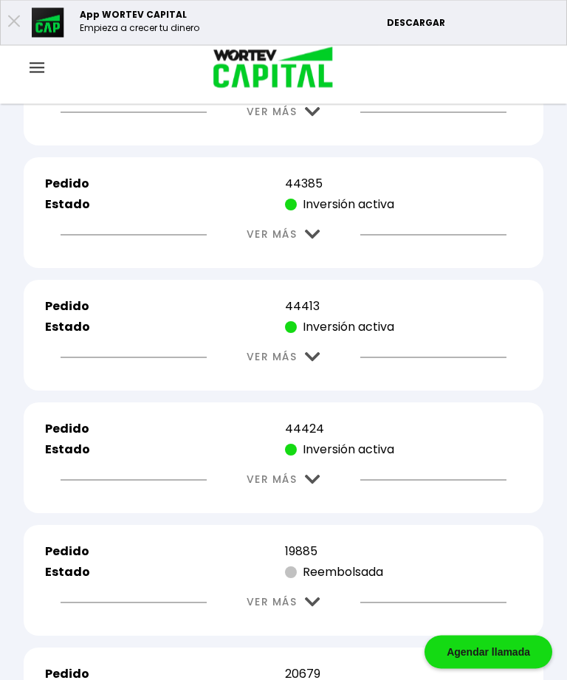
scroll to position [3780, 0]
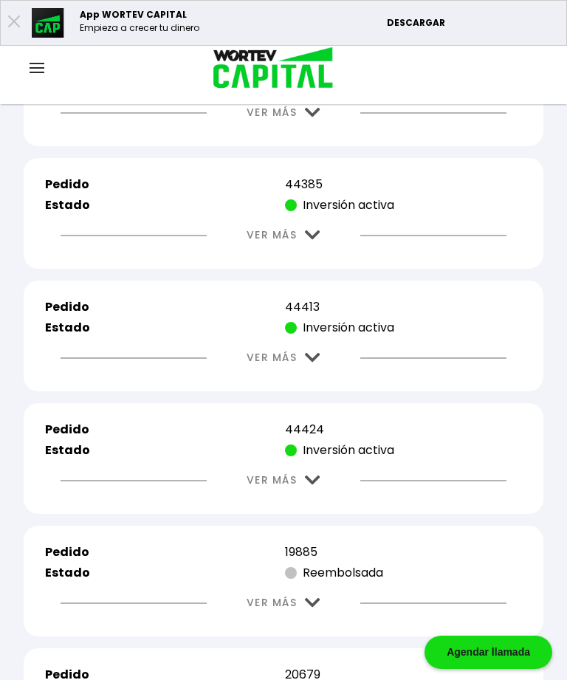
click at [313, 117] on img at bounding box center [312, 113] width 15 height 10
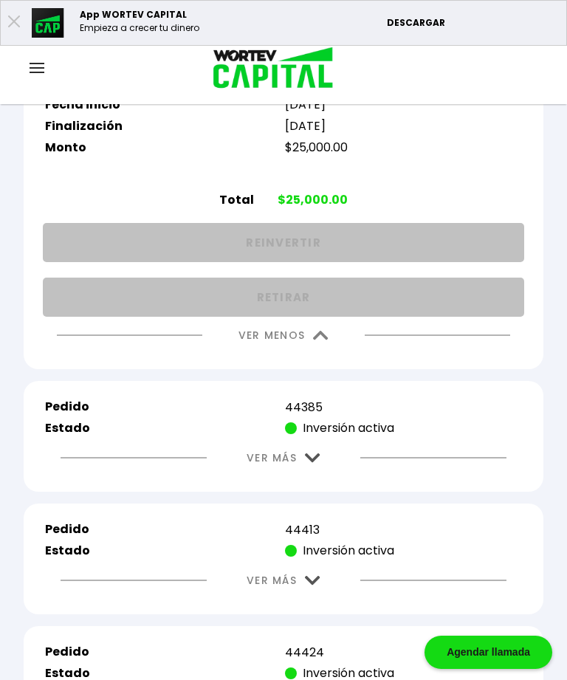
click at [317, 340] on img at bounding box center [320, 336] width 15 height 10
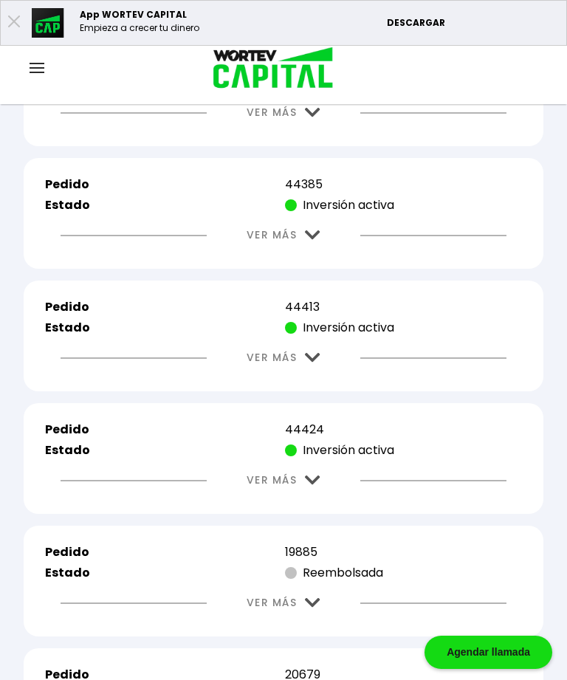
click at [320, 485] on img at bounding box center [312, 480] width 15 height 10
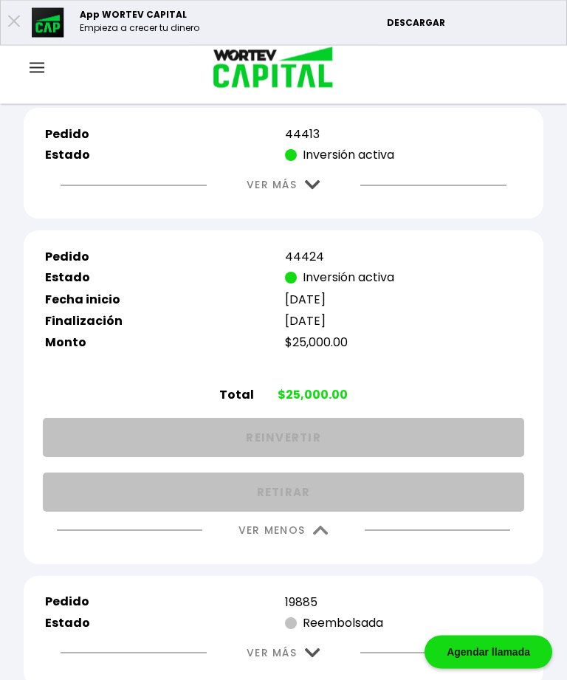
scroll to position [3952, 0]
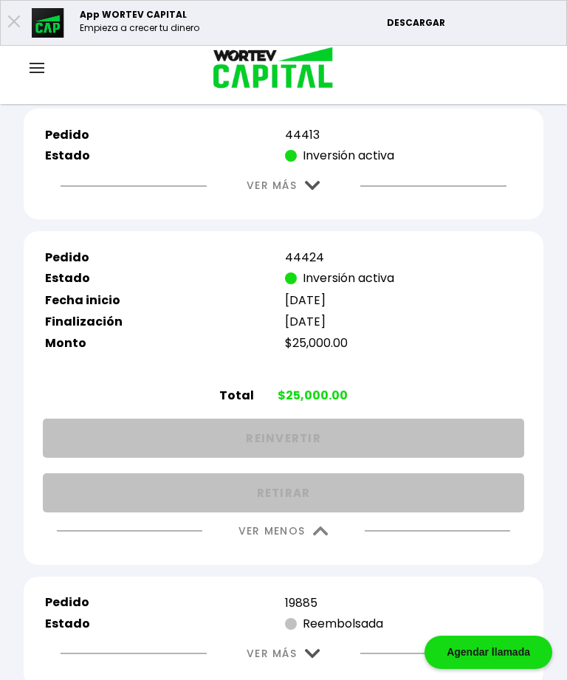
click at [326, 536] on img at bounding box center [320, 531] width 15 height 10
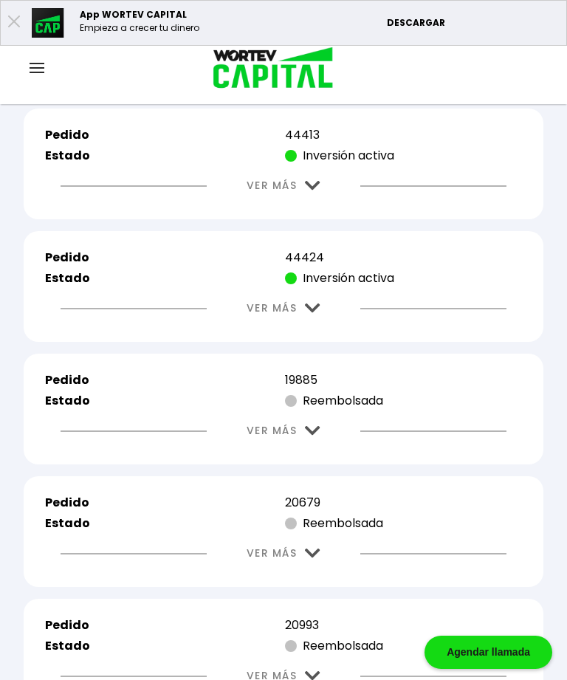
click at [318, 190] on img at bounding box center [312, 186] width 15 height 10
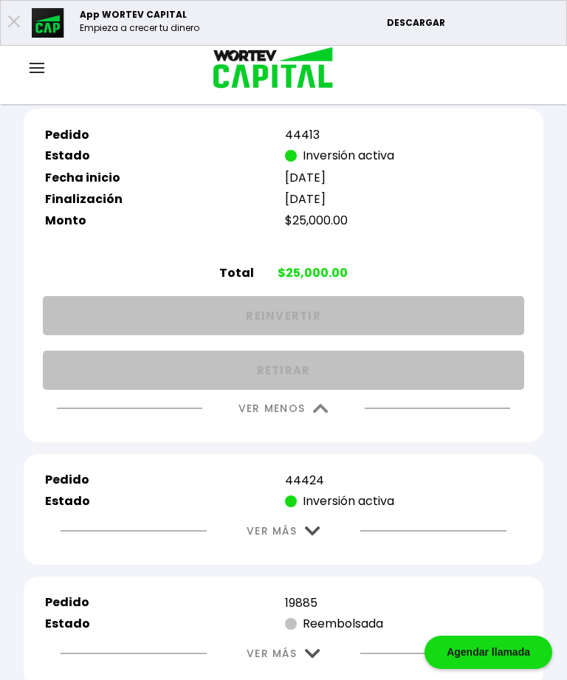
click at [323, 413] on img at bounding box center [320, 409] width 15 height 10
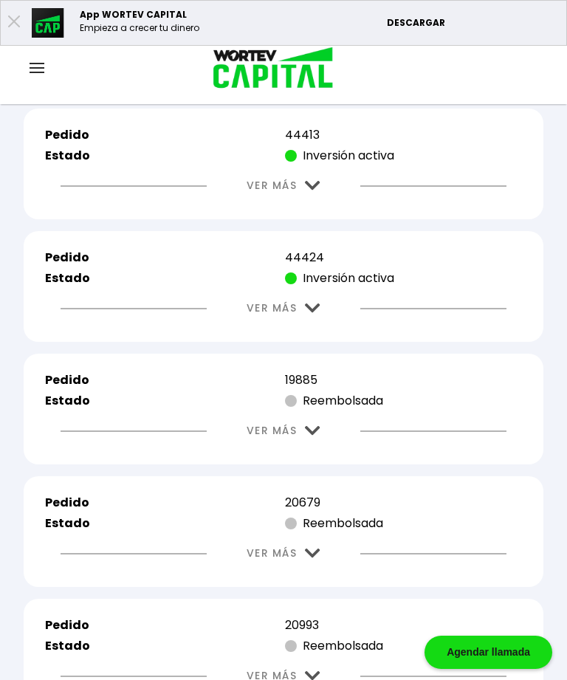
click at [315, 68] on img at bounding box center [312, 63] width 15 height 10
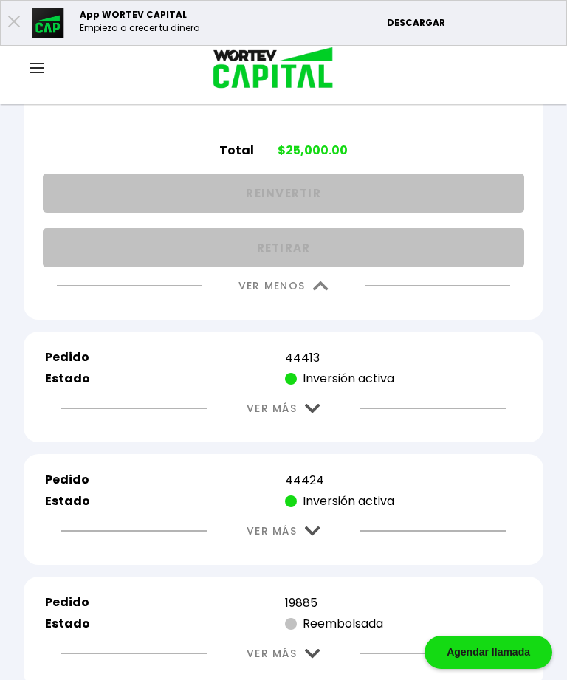
click at [319, 291] on img at bounding box center [320, 286] width 15 height 10
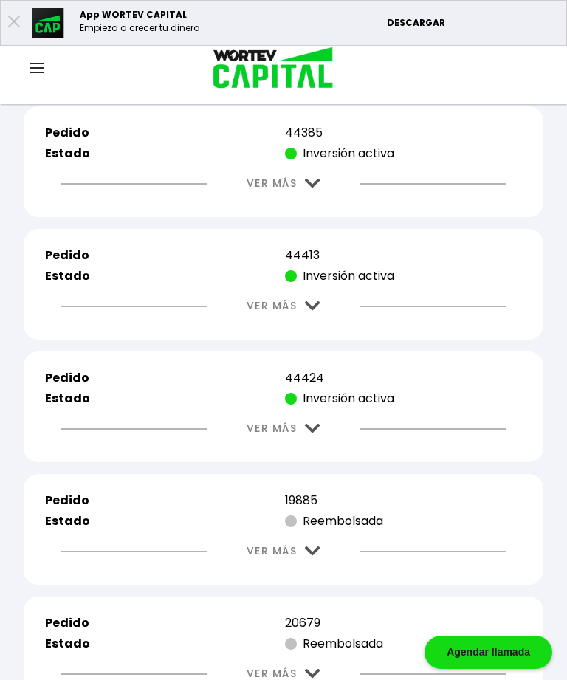
scroll to position [3821, 0]
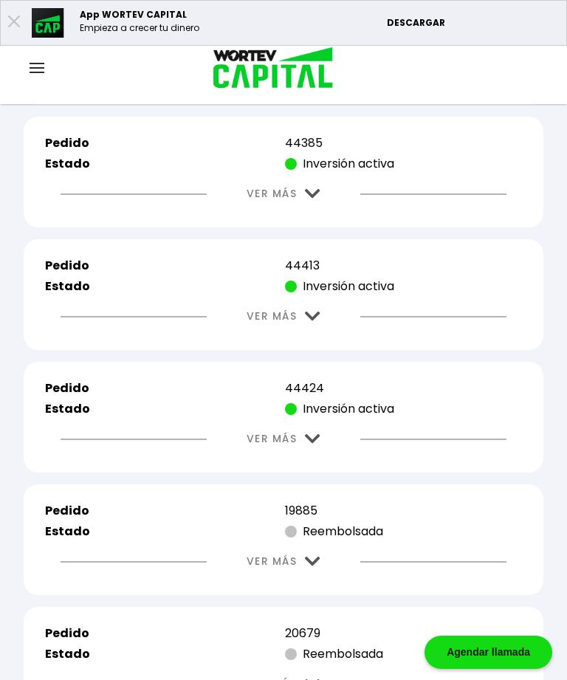
click at [318, 199] on img at bounding box center [312, 194] width 15 height 10
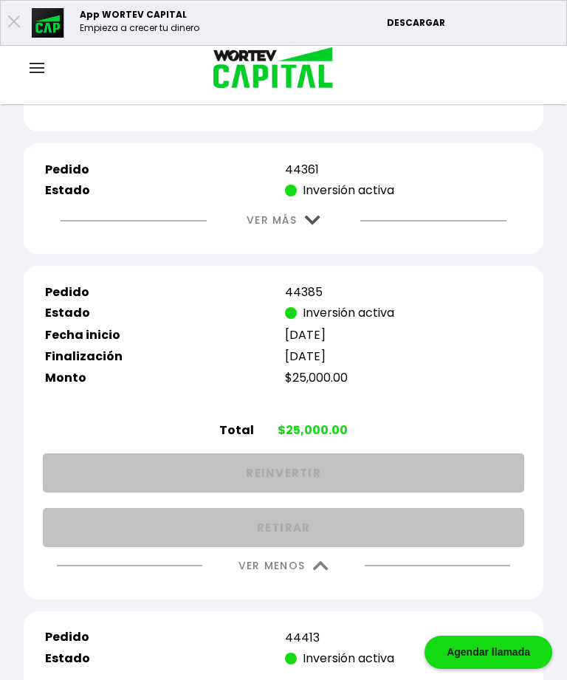
scroll to position [3674, 0]
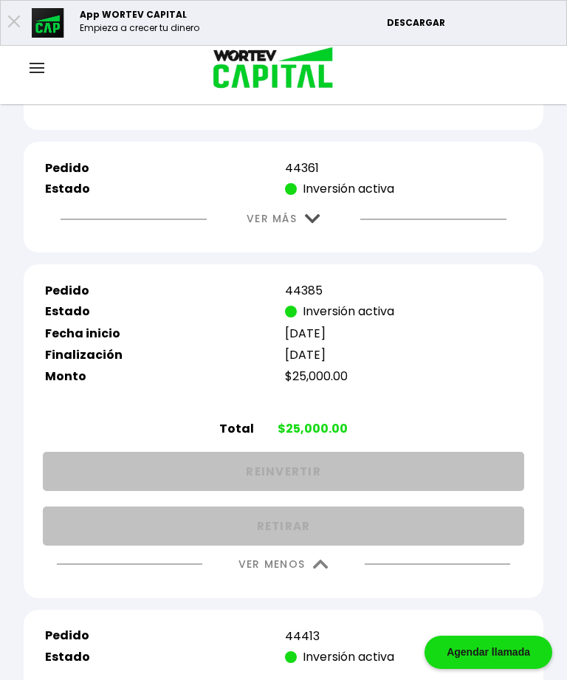
click at [323, 569] on img at bounding box center [320, 564] width 15 height 10
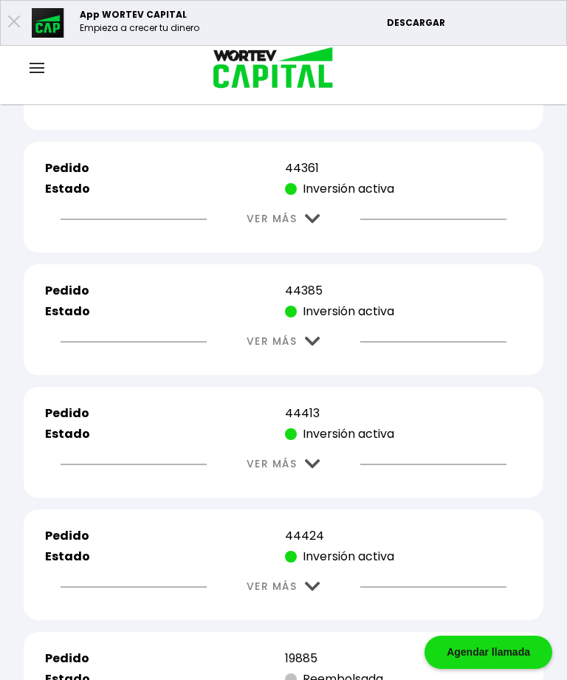
click at [318, 224] on img at bounding box center [312, 219] width 15 height 10
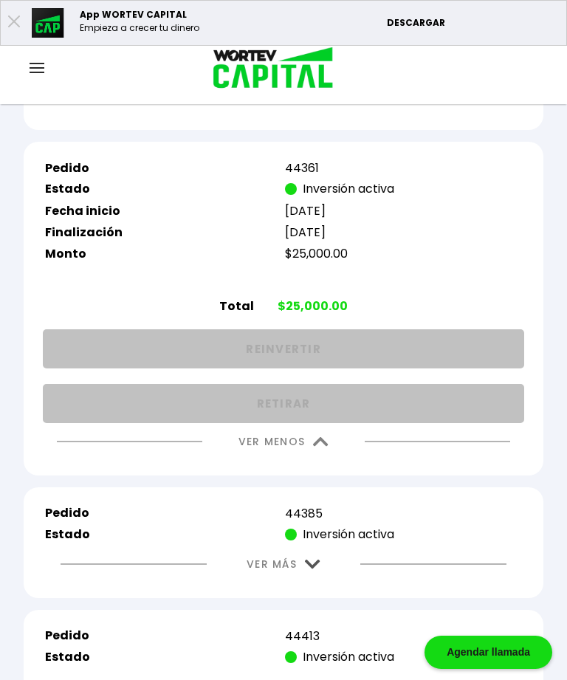
click at [324, 446] on img at bounding box center [320, 442] width 15 height 10
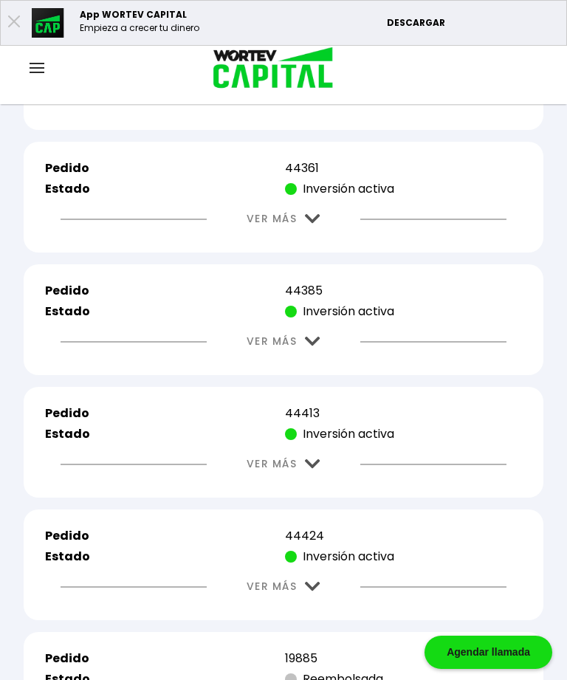
click at [319, 101] on img at bounding box center [312, 97] width 15 height 10
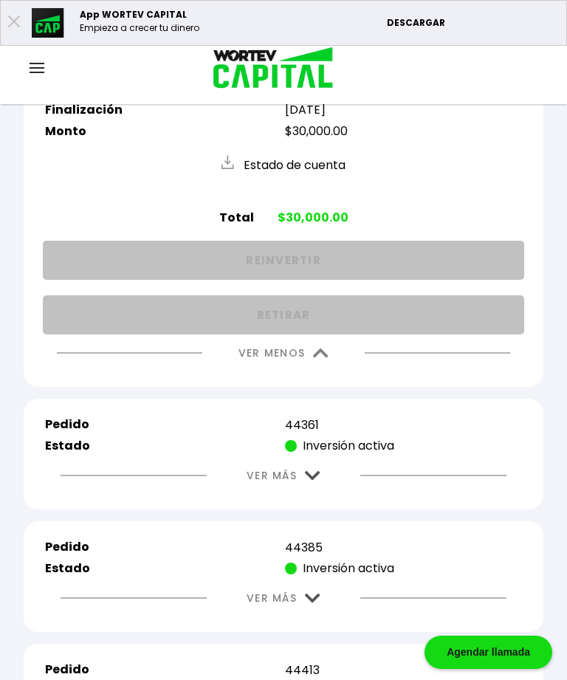
click at [325, 358] on img at bounding box center [320, 353] width 15 height 10
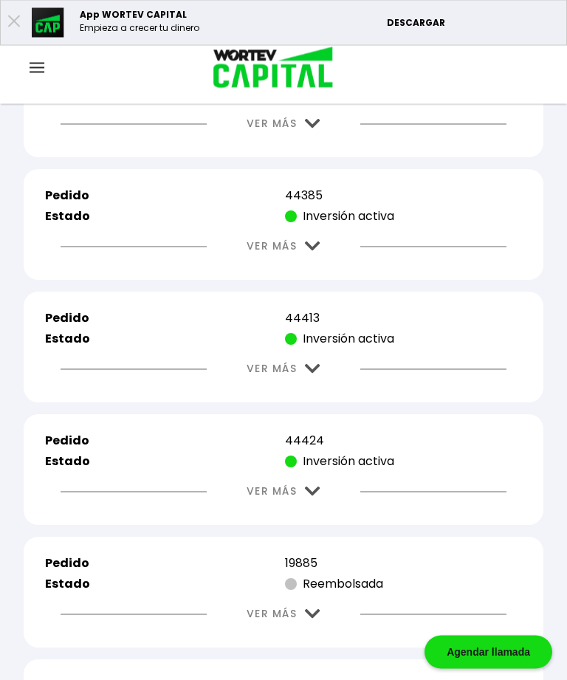
scroll to position [3770, 0]
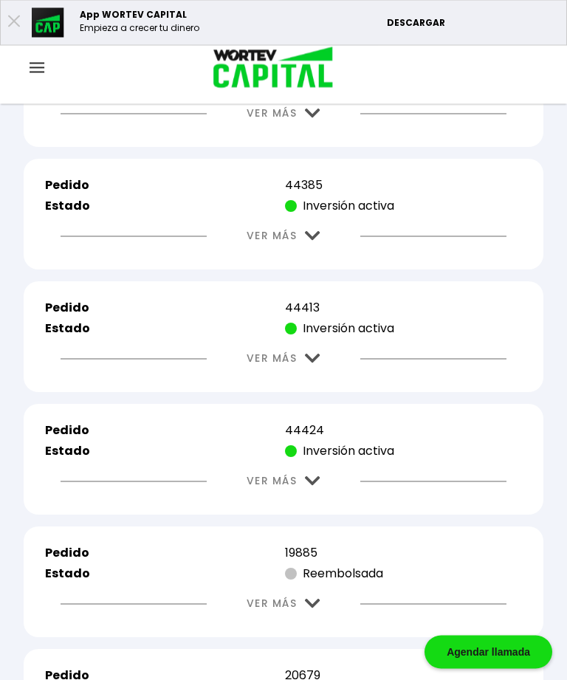
click at [314, 119] on img at bounding box center [312, 114] width 15 height 10
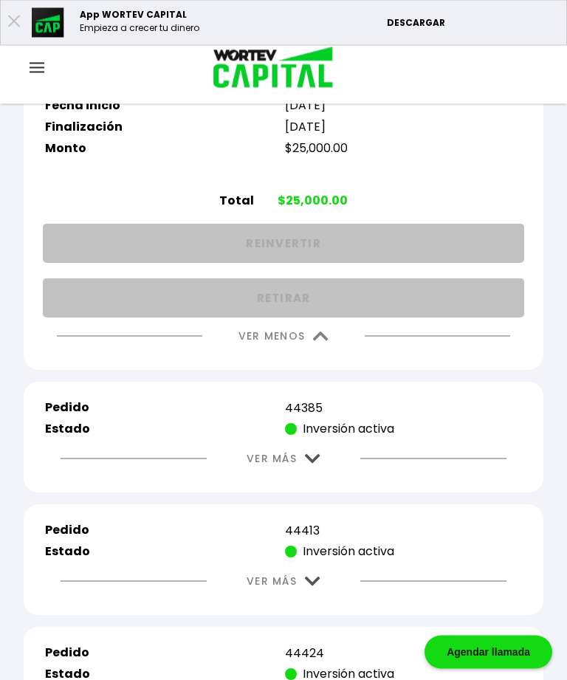
scroll to position [3779, 0]
click at [323, 341] on img at bounding box center [320, 336] width 15 height 10
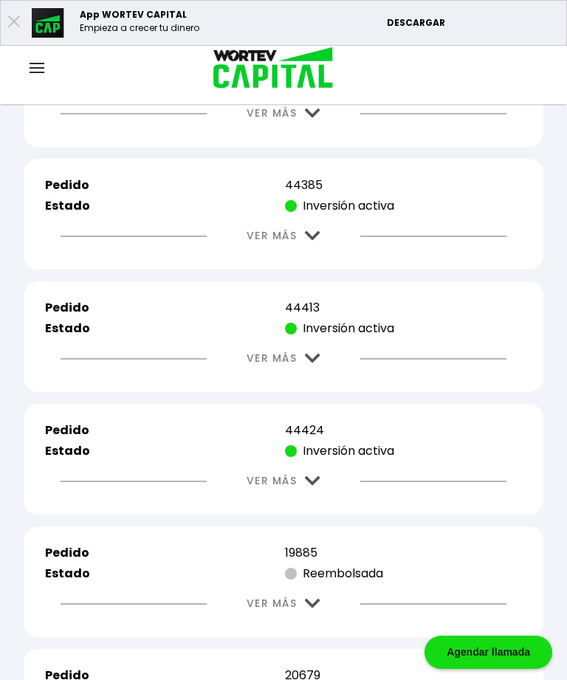
click at [319, 241] on img at bounding box center [312, 236] width 15 height 10
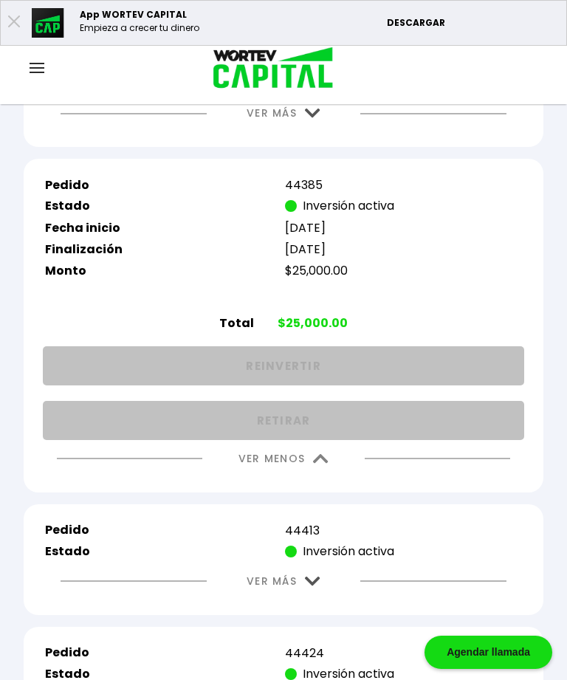
click at [322, 463] on img at bounding box center [320, 459] width 15 height 10
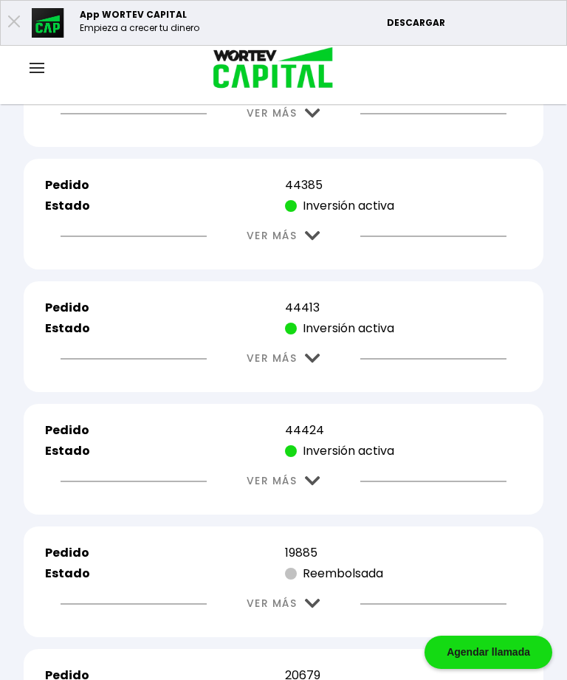
click at [312, 363] on img at bounding box center [312, 358] width 15 height 10
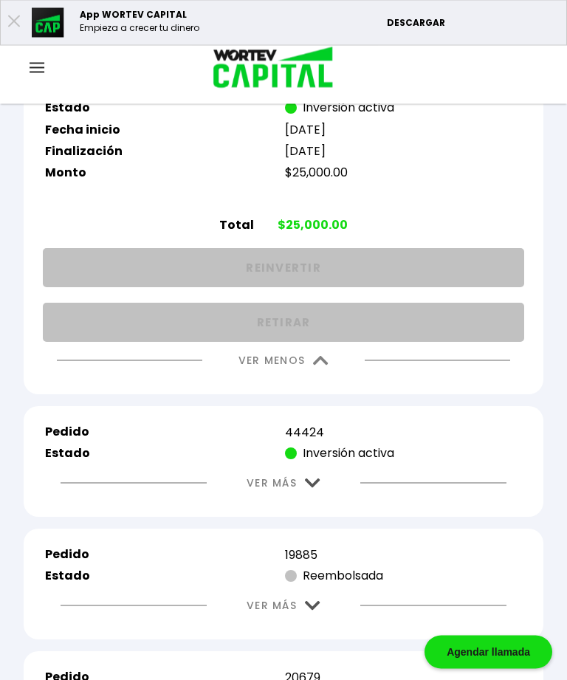
scroll to position [4001, 0]
click at [325, 365] on img at bounding box center [320, 360] width 15 height 10
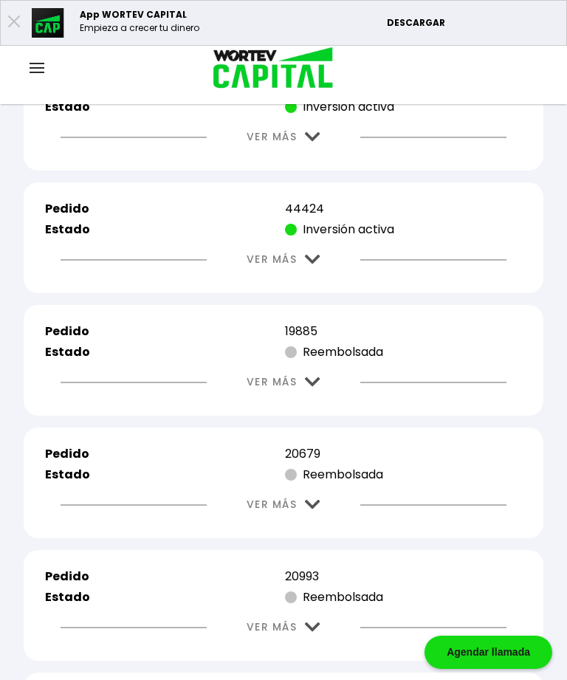
click at [317, 264] on img at bounding box center [312, 260] width 15 height 10
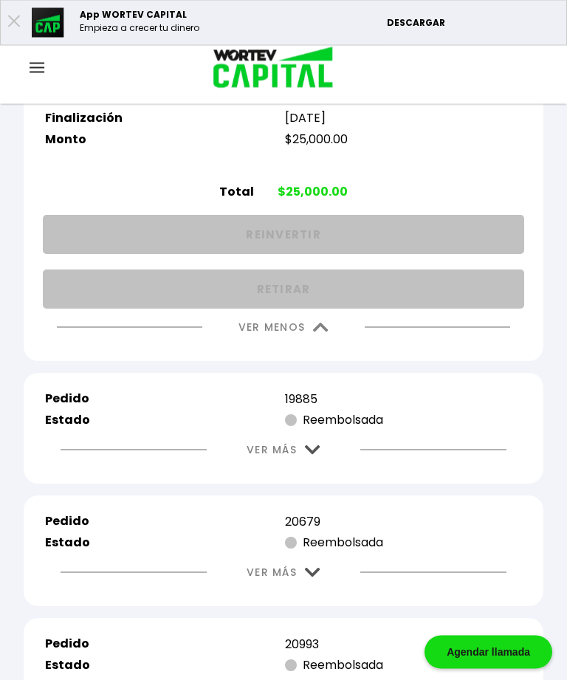
scroll to position [4154, 0]
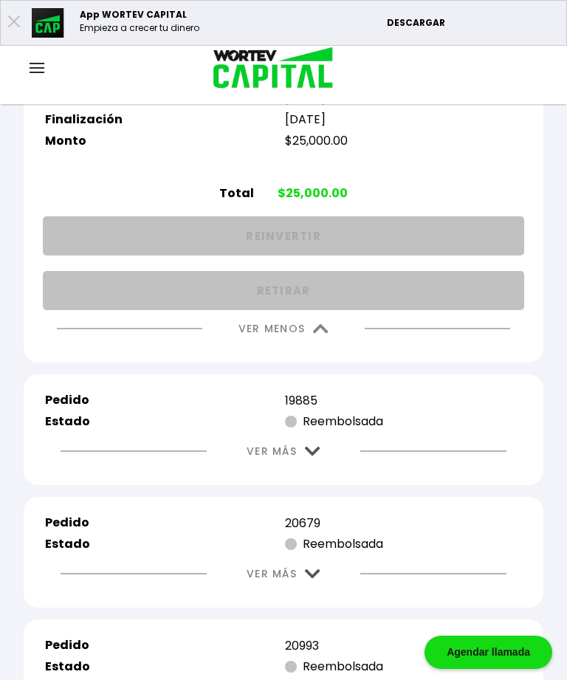
click at [318, 334] on img at bounding box center [320, 329] width 15 height 10
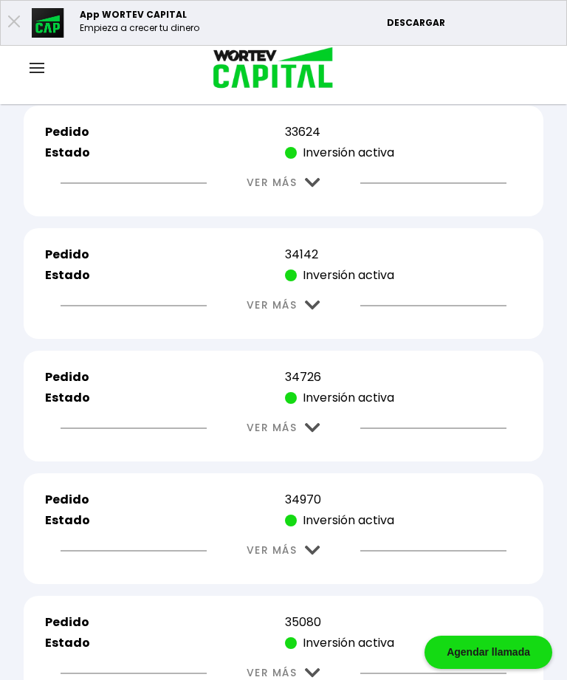
scroll to position [769, 0]
click at [38, 69] on img at bounding box center [37, 68] width 15 height 10
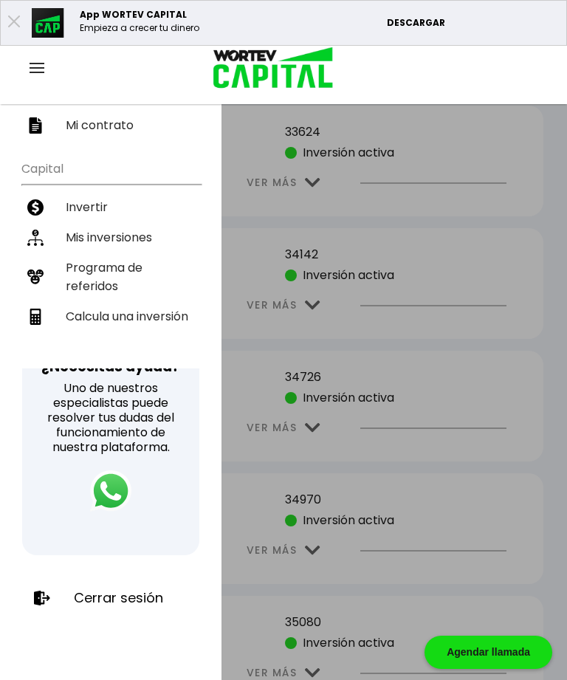
scroll to position [252, 0]
click at [139, 592] on p "Cerrar sesión" at bounding box center [118, 597] width 89 height 15
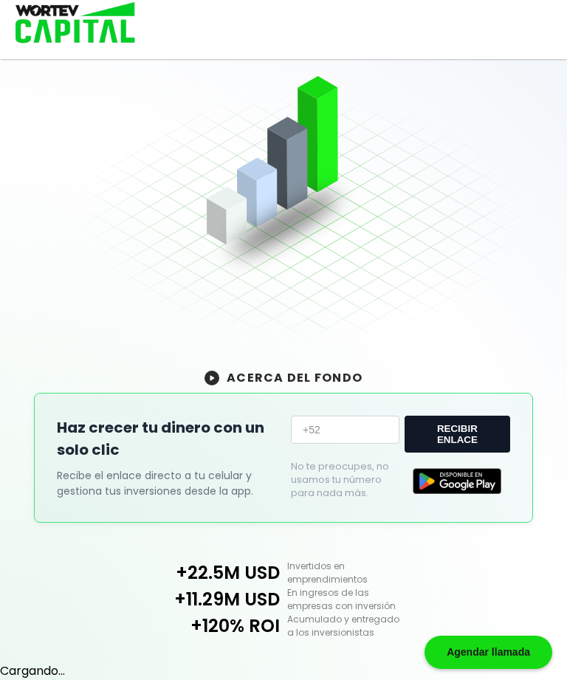
scroll to position [276, 0]
